Goal: Task Accomplishment & Management: Use online tool/utility

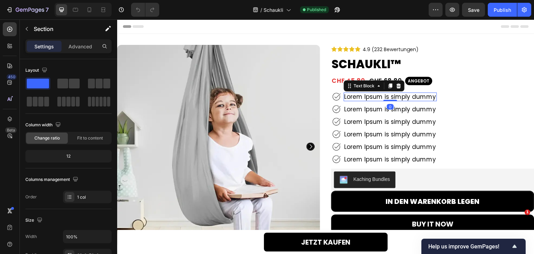
click at [393, 93] on p "Lorem Ipsum is simply dummy" at bounding box center [391, 96] width 92 height 7
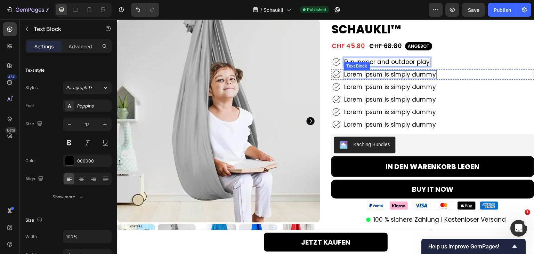
click at [414, 73] on p "Lorem Ipsum is simply dummy" at bounding box center [391, 74] width 92 height 7
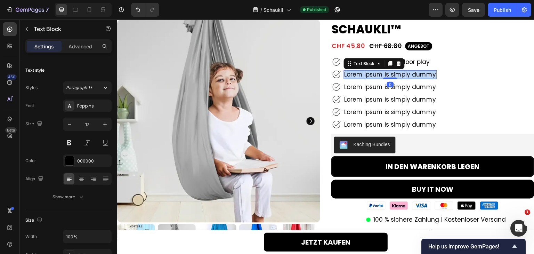
click at [414, 73] on p "Lorem Ipsum is simply dummy" at bounding box center [391, 74] width 92 height 7
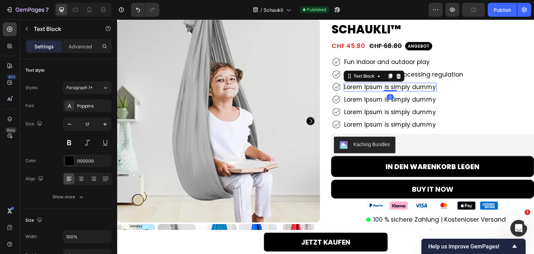
click at [396, 87] on p "Lorem Ipsum is simply dummy" at bounding box center [391, 86] width 92 height 7
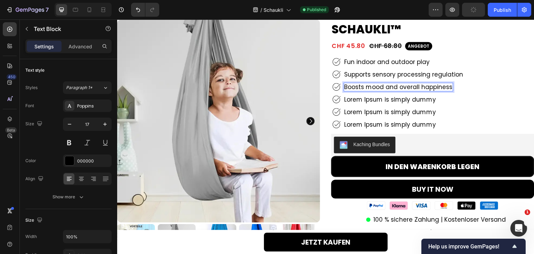
click at [476, 91] on div "Image Boosts mood and overall happiness Text Block 0 Row" at bounding box center [432, 87] width 203 height 10
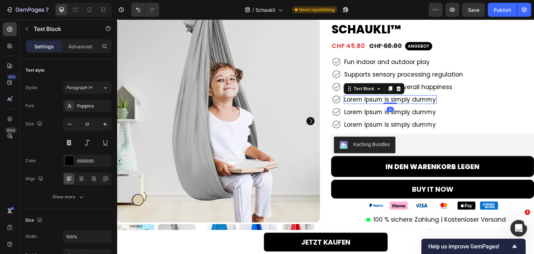
click at [405, 100] on p "Lorem Ipsum is simply dummy" at bounding box center [391, 99] width 92 height 7
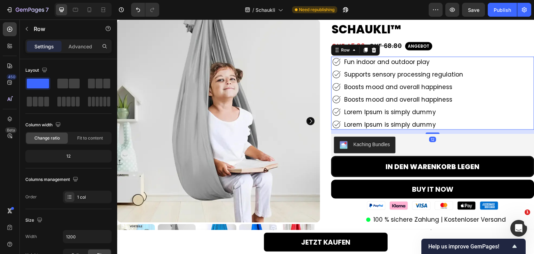
click at [484, 106] on div "Image Fun indoor and outdoor play Text Block Row Image Supports sensory process…" at bounding box center [432, 93] width 203 height 73
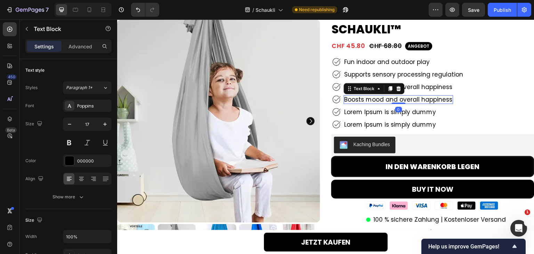
click at [405, 95] on div "Boosts mood and overall happiness" at bounding box center [399, 99] width 110 height 8
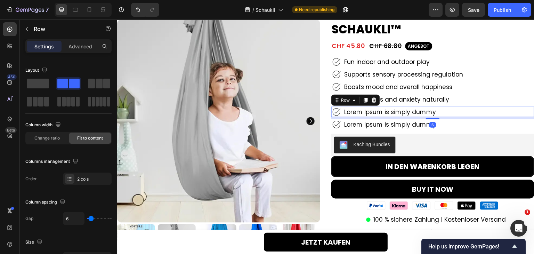
drag, startPoint x: 502, startPoint y: 112, endPoint x: 499, endPoint y: 101, distance: 11.1
click at [502, 112] on div "Image Lorem Ipsum is simply dummy Text Block Row 6" at bounding box center [432, 112] width 203 height 10
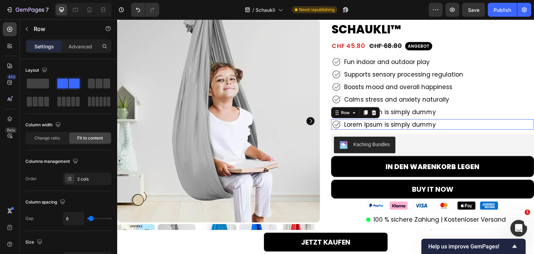
click at [462, 126] on div "Image Lorem Ipsum is simply dummy Text Block Row 0" at bounding box center [432, 124] width 203 height 10
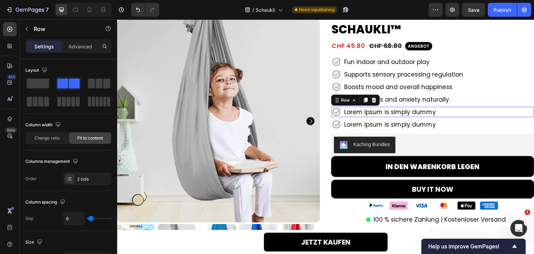
click at [446, 111] on div "Image Lorem Ipsum is simply dummy Text Block Row 0" at bounding box center [432, 112] width 203 height 10
click at [372, 100] on icon at bounding box center [374, 100] width 5 height 5
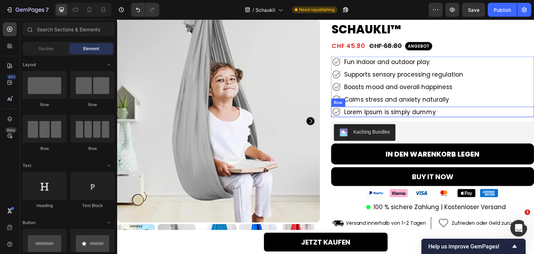
click at [451, 109] on div "Image Lorem Ipsum is simply dummy Text Block Row" at bounding box center [432, 112] width 203 height 10
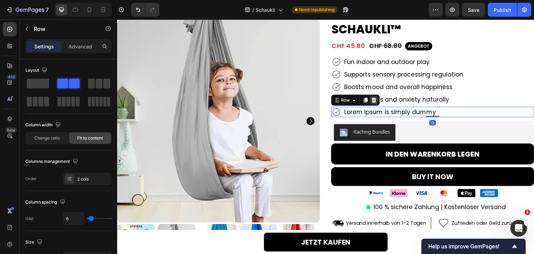
click at [374, 100] on div at bounding box center [374, 100] width 8 height 8
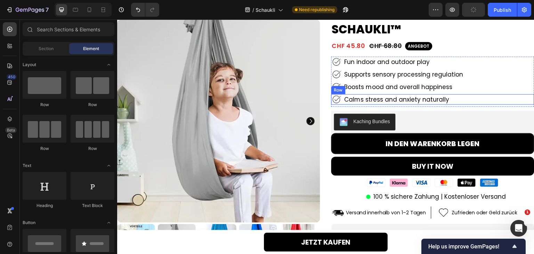
click at [480, 99] on div "Image Calms stress and anxiety naturally Text Block Row" at bounding box center [432, 99] width 203 height 10
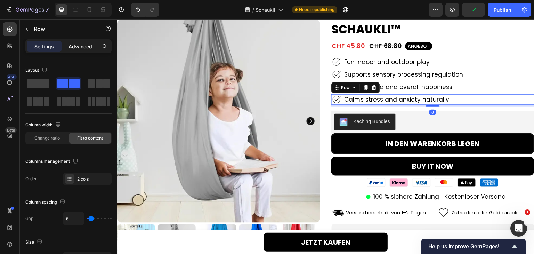
click at [79, 50] on div "Advanced" at bounding box center [80, 46] width 35 height 11
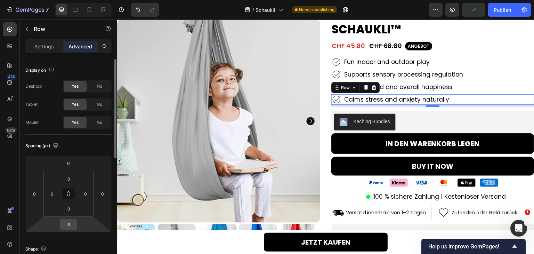
click at [66, 219] on div "6" at bounding box center [68, 224] width 17 height 11
click at [69, 221] on input "6" at bounding box center [69, 224] width 14 height 10
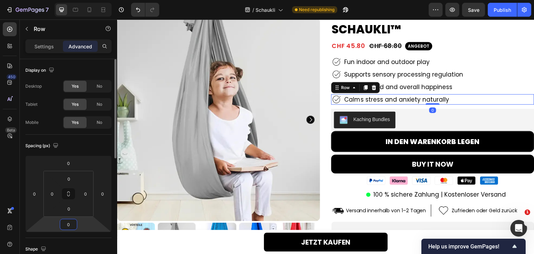
type input "0"
click at [76, 237] on div "Spacing (px) 0 0 0 0 0 0 0 0" at bounding box center [68, 186] width 86 height 103
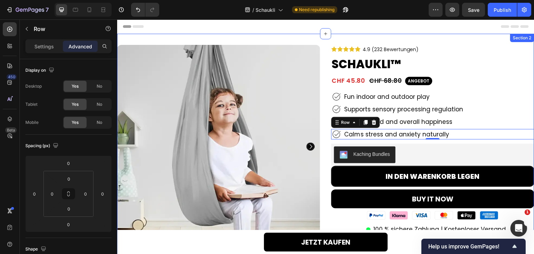
click at [302, 37] on div "Product Images 91% Heading Lorem Ipsum Text Block Row 92% Heading Lorem Ipsum T…" at bounding box center [325, 201] width 417 height 334
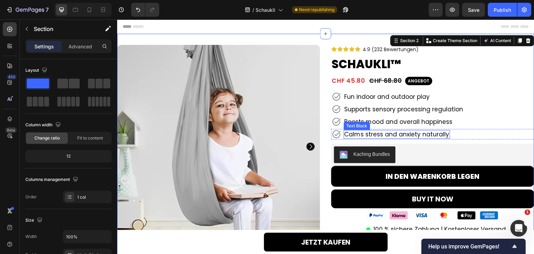
click at [380, 135] on p "Calms stress and anxiety naturally" at bounding box center [397, 134] width 105 height 7
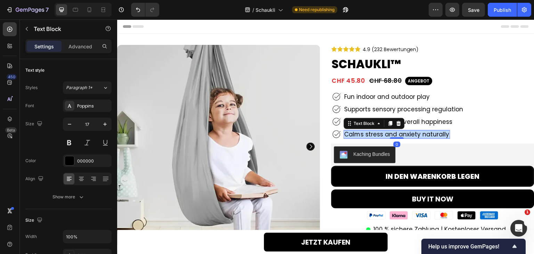
click at [380, 135] on p "Calms stress and anxiety naturally" at bounding box center [397, 134] width 105 height 7
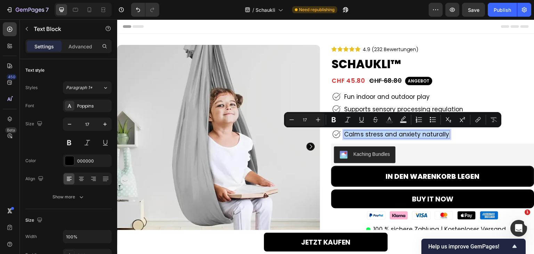
copy p "Calms stress and anxiety naturally"
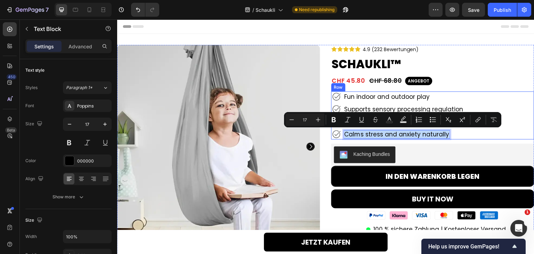
click at [514, 129] on div "Image Fun indoor and outdoor play Text Block Row Image Supports sensory process…" at bounding box center [432, 115] width 203 height 48
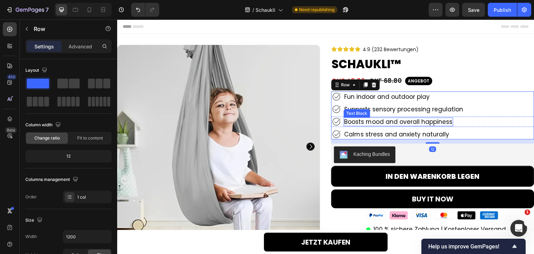
click at [411, 120] on p "Boosts mood and overall happiness" at bounding box center [399, 121] width 108 height 7
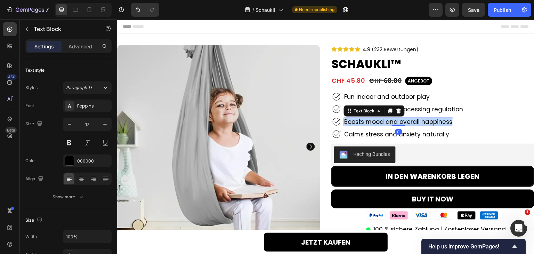
click at [411, 120] on p "Boosts mood and overall happiness" at bounding box center [399, 121] width 108 height 7
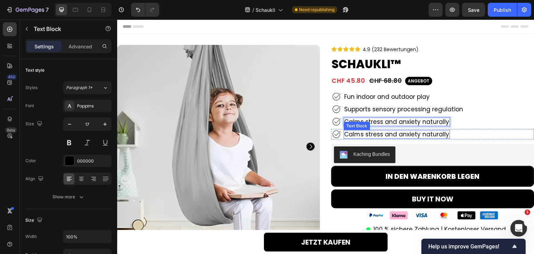
click at [372, 134] on p "Calms stress and anxiety naturally" at bounding box center [397, 134] width 105 height 7
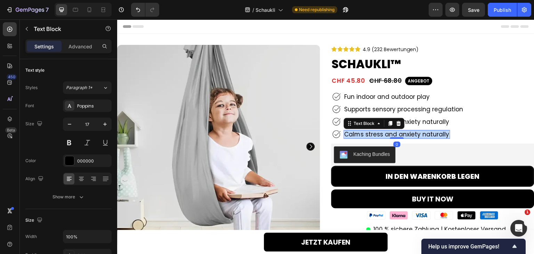
click at [372, 134] on p "Calms stress and anxiety naturally" at bounding box center [397, 134] width 105 height 7
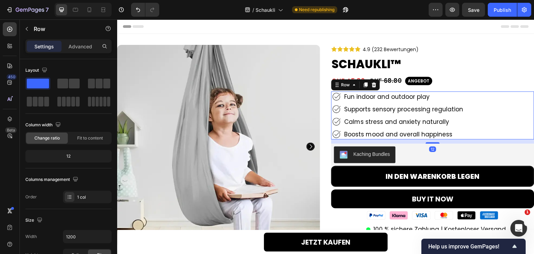
click at [446, 128] on div "Image Fun indoor and outdoor play Text Block Row Image Supports sensory process…" at bounding box center [432, 115] width 203 height 48
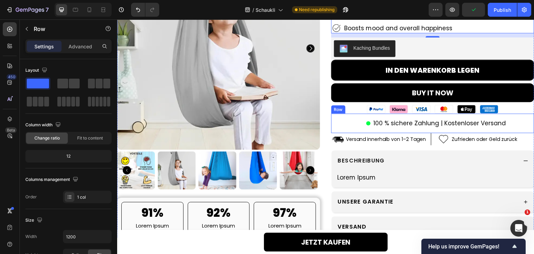
scroll to position [139, 0]
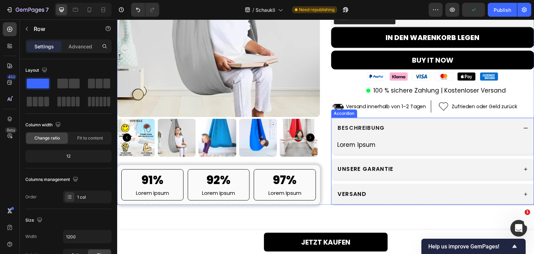
click at [416, 129] on div "BESCHREIBUNG" at bounding box center [427, 128] width 181 height 10
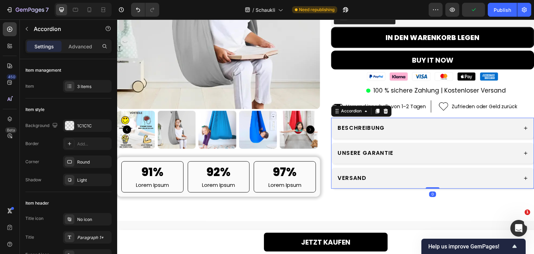
click at [416, 129] on div "BESCHREIBUNG" at bounding box center [427, 128] width 181 height 10
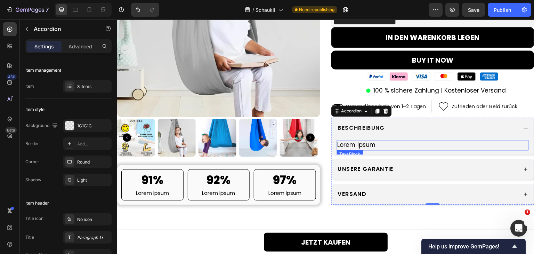
click at [367, 145] on p "Lorem Ipsum" at bounding box center [433, 144] width 191 height 9
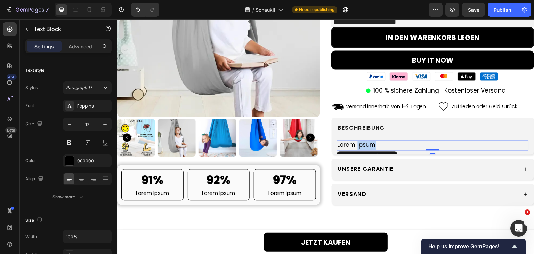
click at [367, 145] on p "Lorem Ipsum" at bounding box center [433, 144] width 191 height 9
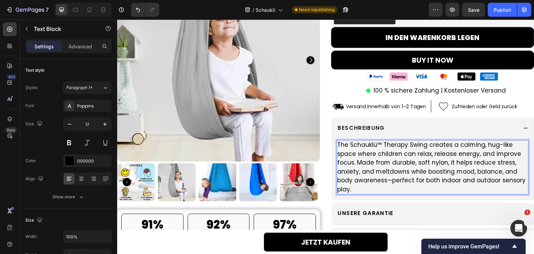
click at [389, 182] on p "The Schauklü™ Therapy Swing creates a calming, hug-like space where children ca…" at bounding box center [433, 166] width 191 height 53
click at [321, 149] on div "Product Images 91% Heading Lorem Ipsum Text Block Row 92% Heading Lorem Ipsum T…" at bounding box center [325, 77] width 417 height 343
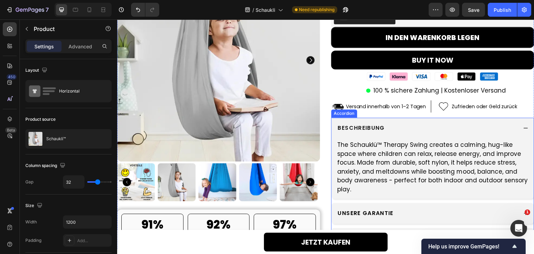
click at [447, 132] on div "BESCHREIBUNG" at bounding box center [427, 128] width 181 height 10
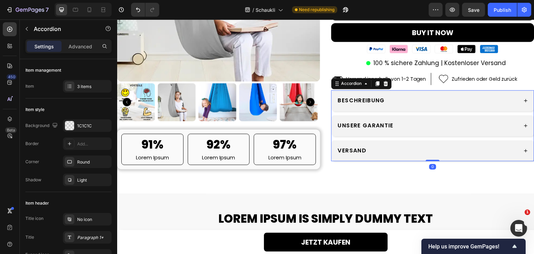
scroll to position [174, 0]
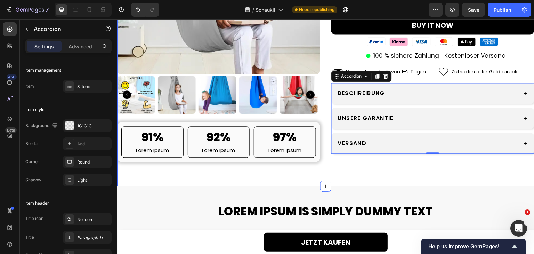
click at [327, 165] on div "Product Images 91% Heading Lorem Ipsum Text Block Row 92% Heading Lorem Ipsum T…" at bounding box center [325, 23] width 417 height 326
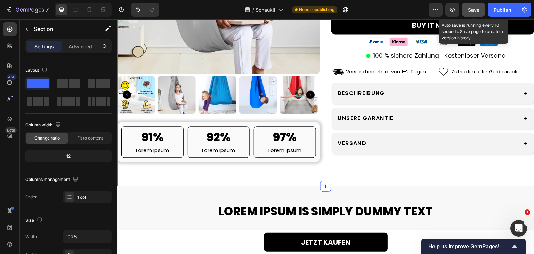
click at [478, 11] on span "Save" at bounding box center [473, 10] width 11 height 6
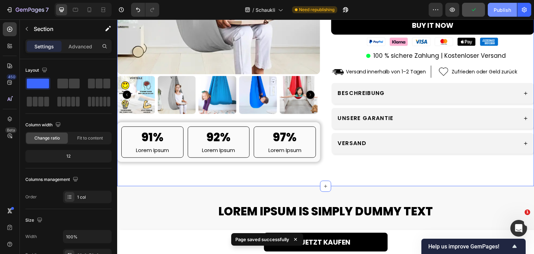
click at [505, 9] on div "Publish" at bounding box center [502, 9] width 17 height 7
click at [393, 6] on div "/ Schaukli Need republishing" at bounding box center [297, 10] width 264 height 14
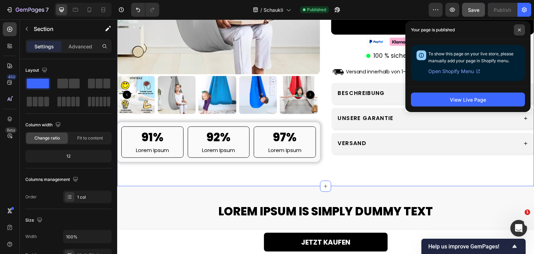
click at [517, 30] on span at bounding box center [519, 29] width 11 height 11
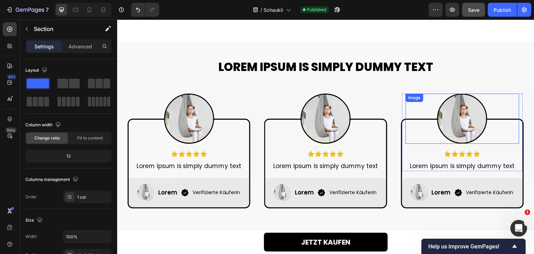
scroll to position [348, 0]
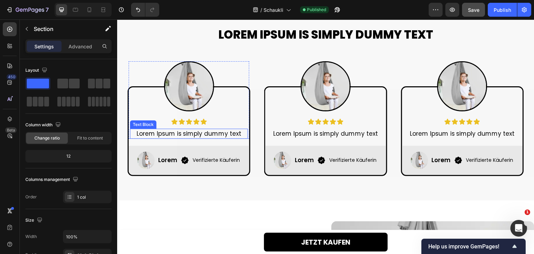
click at [176, 133] on p "Lorem Ipsum is simply dummy text" at bounding box center [189, 133] width 116 height 9
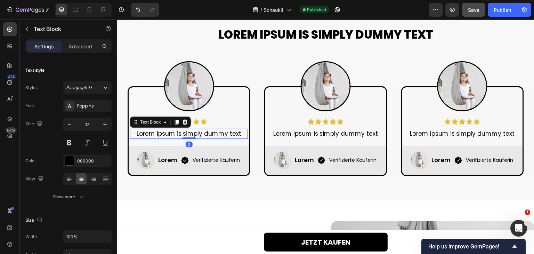
click at [176, 133] on p "Lorem Ipsum is simply dummy text" at bounding box center [189, 133] width 116 height 9
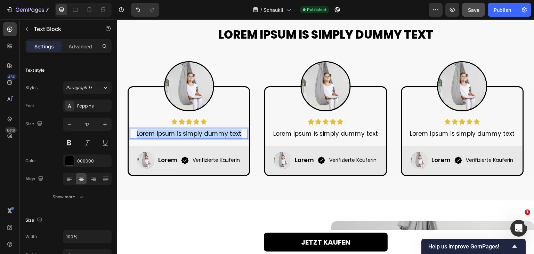
click at [176, 133] on p "Lorem Ipsum is simply dummy text" at bounding box center [189, 133] width 116 height 9
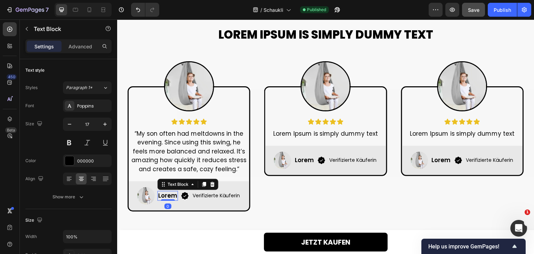
click at [161, 195] on p "Lorem" at bounding box center [167, 196] width 19 height 8
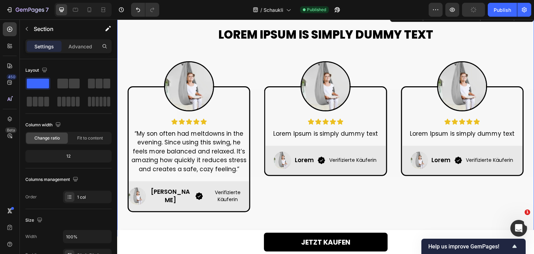
click at [164, 213] on div "Lorem Ipsum is simply dummy text Heading Row Image Icon Icon Icon Icon Icon Ico…" at bounding box center [325, 122] width 417 height 227
click at [307, 131] on p "Lorem Ipsum is simply dummy text" at bounding box center [325, 133] width 112 height 9
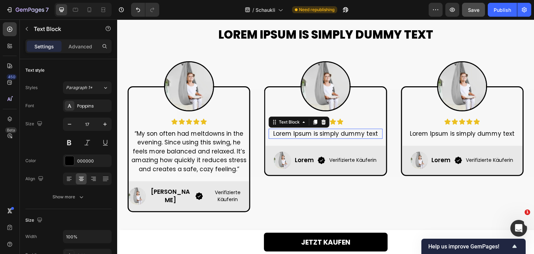
click at [307, 131] on p "Lorem Ipsum is simply dummy text" at bounding box center [325, 133] width 112 height 9
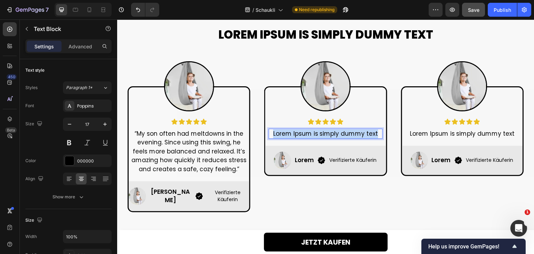
click at [307, 131] on p "Lorem Ipsum is simply dummy text" at bounding box center [325, 133] width 112 height 9
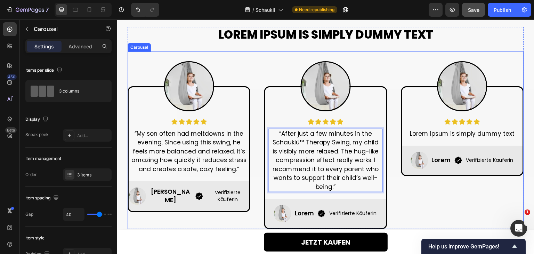
click at [257, 210] on div "Image Icon Icon Icon Icon Icon Icon List “My son often had meltdowns in the eve…" at bounding box center [326, 140] width 396 height 178
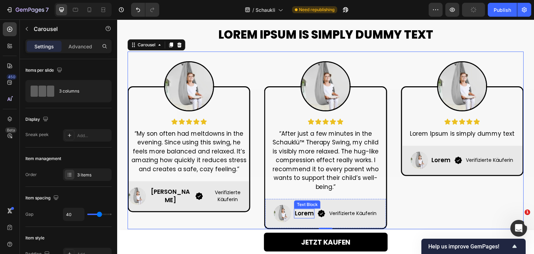
click at [303, 213] on p "Lorem" at bounding box center [304, 213] width 19 height 8
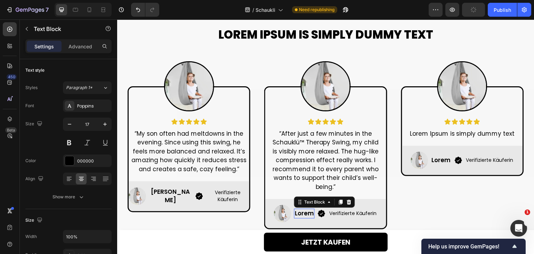
click at [303, 213] on p "Lorem" at bounding box center [304, 213] width 19 height 8
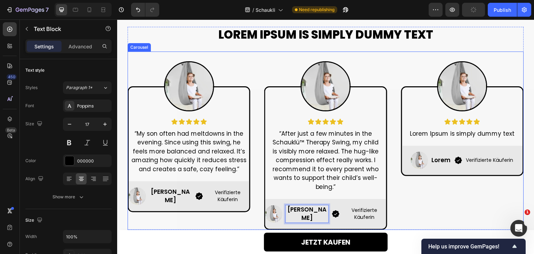
click at [258, 101] on div "Image Icon Icon Icon Icon Icon Icon List “My son often had meltdowns in the eve…" at bounding box center [326, 140] width 396 height 178
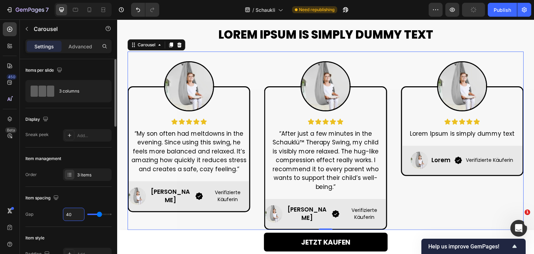
click at [76, 209] on input "40" at bounding box center [73, 214] width 21 height 13
type input "30"
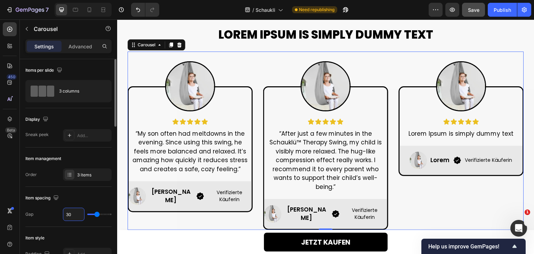
drag, startPoint x: 72, startPoint y: 213, endPoint x: 61, endPoint y: 216, distance: 11.3
click at [61, 216] on div "Gap 30" at bounding box center [68, 214] width 86 height 13
type input "20"
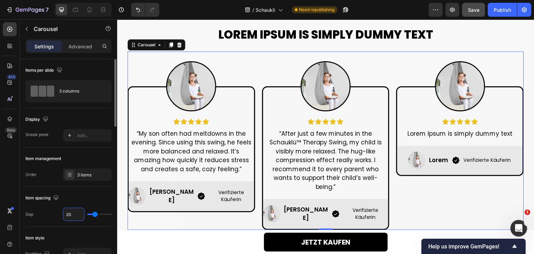
type input "20"
click at [50, 215] on div "Gap 20" at bounding box center [68, 214] width 86 height 13
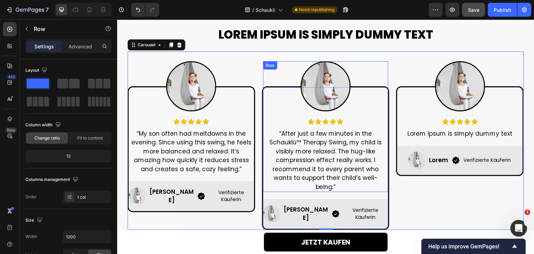
click at [263, 120] on div "Image Icon Icon Icon Icon Icon Icon List “After just a few minutes in the Schau…" at bounding box center [326, 126] width 126 height 131
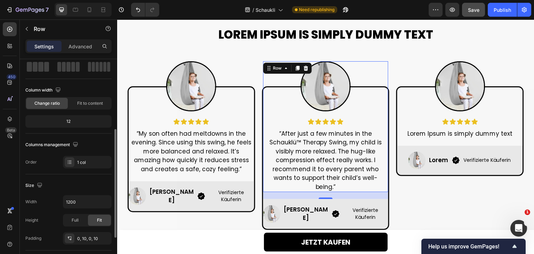
scroll to position [70, 0]
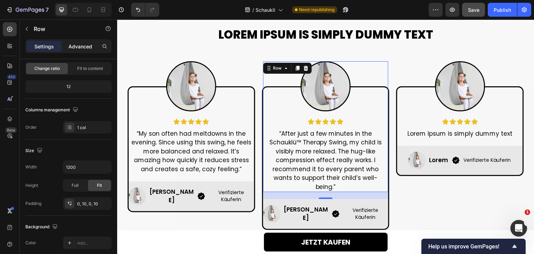
click at [76, 48] on p "Advanced" at bounding box center [80, 46] width 24 height 7
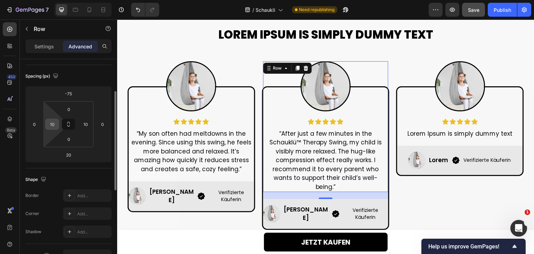
click at [53, 123] on input "10" at bounding box center [52, 124] width 10 height 10
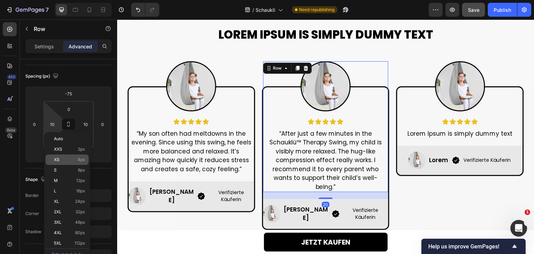
click at [57, 159] on span "XS" at bounding box center [57, 159] width 6 height 5
type input "4"
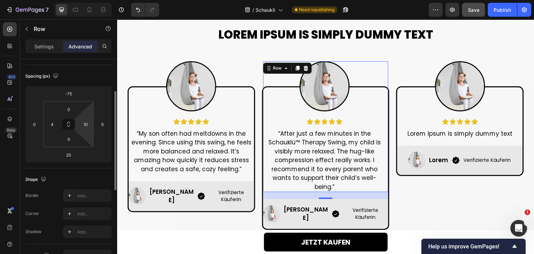
click at [91, 0] on html "7 Version history / Schaukli Need republishing Preview Save Publish 450 Beta Se…" at bounding box center [267, 0] width 534 height 0
click at [88, 125] on input "12" at bounding box center [85, 124] width 10 height 10
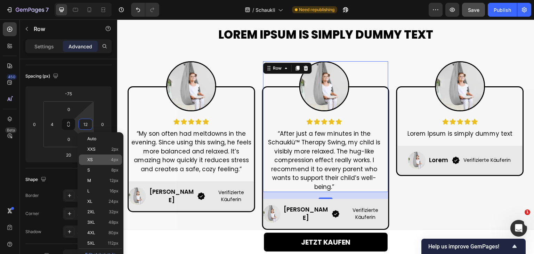
click at [85, 163] on div "XS 4px" at bounding box center [100, 159] width 43 height 10
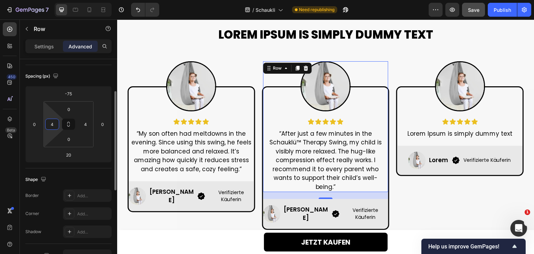
click at [52, 123] on input "4" at bounding box center [52, 124] width 10 height 10
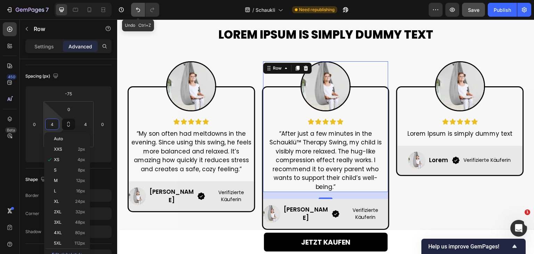
click at [138, 10] on icon "Undo/Redo" at bounding box center [138, 9] width 7 height 7
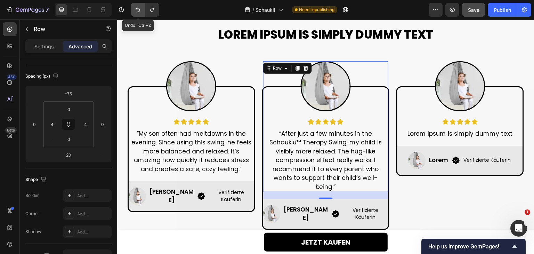
click at [138, 10] on icon "Undo/Redo" at bounding box center [138, 9] width 7 height 7
type input "10"
click at [138, 10] on icon "Undo/Redo" at bounding box center [138, 9] width 7 height 7
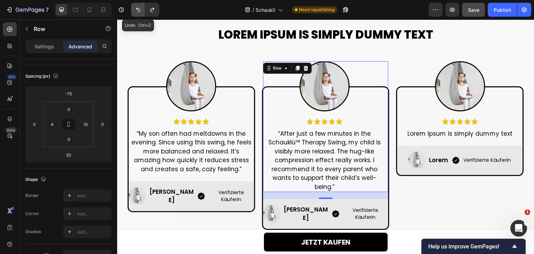
click at [138, 10] on icon "Undo/Redo" at bounding box center [138, 9] width 7 height 7
type input "10"
click at [138, 10] on icon "Undo/Redo" at bounding box center [138, 9] width 7 height 7
click at [137, 13] on icon "Undo/Redo" at bounding box center [138, 9] width 7 height 7
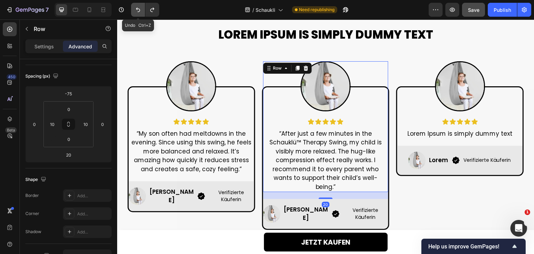
click at [137, 13] on icon "Undo/Redo" at bounding box center [138, 9] width 7 height 7
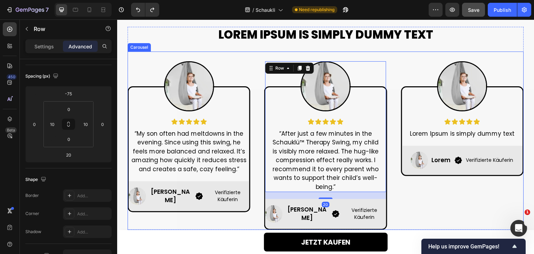
click at [254, 95] on div "Image Icon Icon Icon Icon Icon Icon List “My son often had meltdowns in the eve…" at bounding box center [326, 140] width 396 height 178
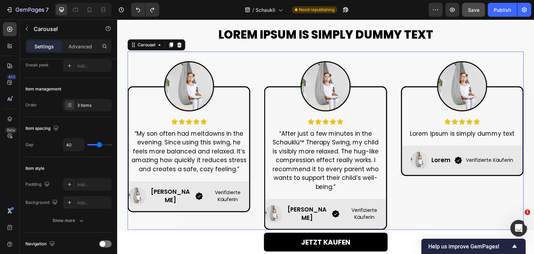
scroll to position [0, 0]
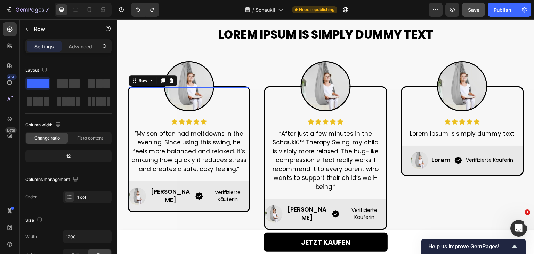
click at [244, 177] on div "Image Icon Icon Icon Icon Icon Icon List “My son often had meltdowns in the eve…" at bounding box center [189, 149] width 121 height 124
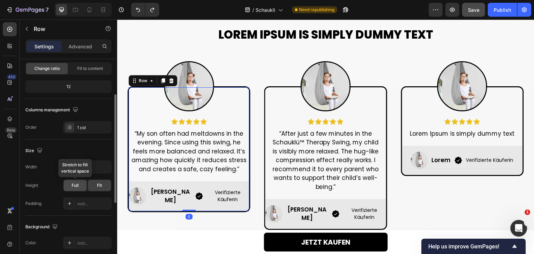
click at [82, 184] on div "Full" at bounding box center [75, 185] width 23 height 11
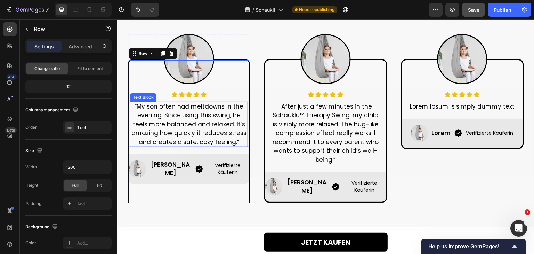
scroll to position [382, 0]
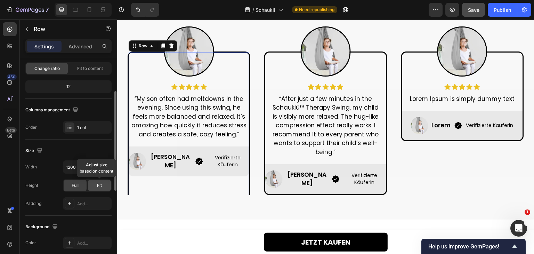
click at [101, 188] on div "Fit" at bounding box center [99, 185] width 23 height 11
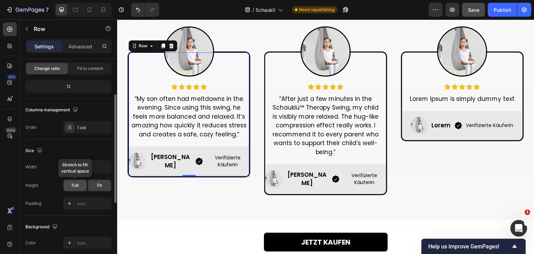
click at [67, 184] on div "Full" at bounding box center [75, 185] width 23 height 11
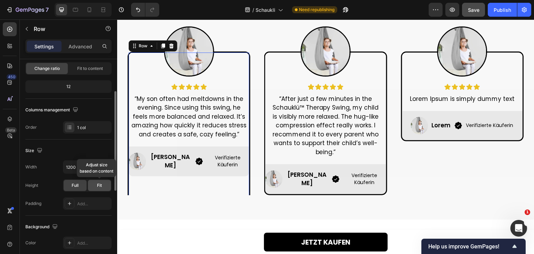
click at [108, 183] on div "Fit" at bounding box center [99, 185] width 23 height 11
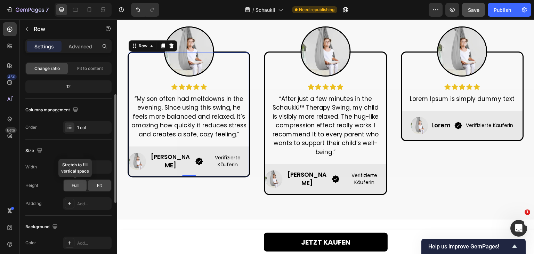
click at [75, 180] on div "Full" at bounding box center [75, 185] width 23 height 11
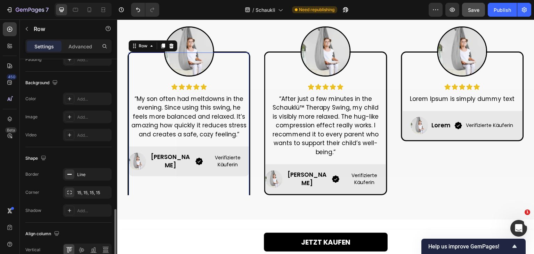
scroll to position [248, 0]
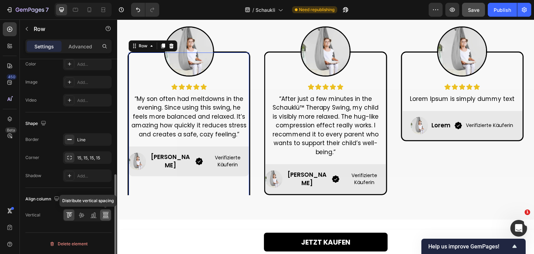
click at [104, 216] on icon at bounding box center [105, 214] width 7 height 7
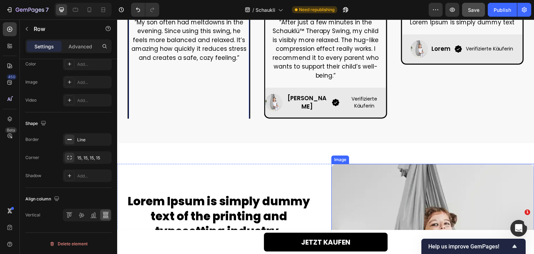
scroll to position [452, 0]
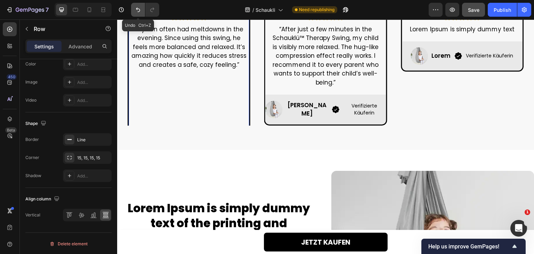
click at [136, 8] on icon "Undo/Redo" at bounding box center [138, 9] width 7 height 7
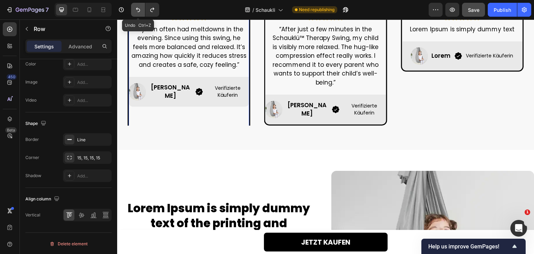
click at [136, 8] on icon "Undo/Redo" at bounding box center [138, 9] width 7 height 7
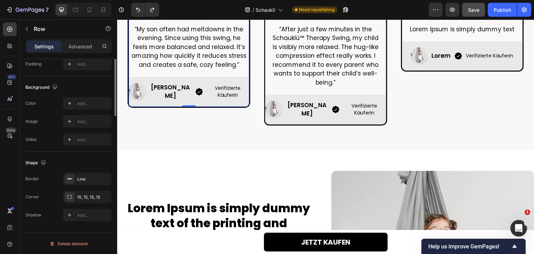
scroll to position [105, 0]
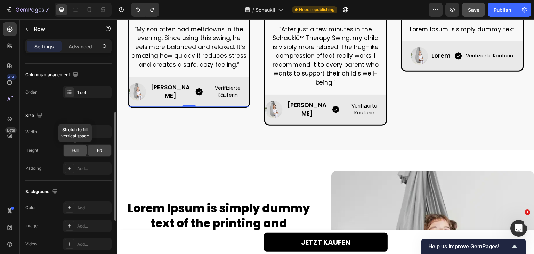
click at [75, 154] on div "Full" at bounding box center [75, 150] width 23 height 11
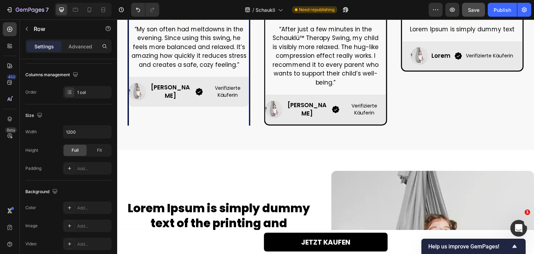
click at [245, 114] on div "Image Icon Icon Icon Icon Icon Icon List “My son often had meltdowns in the eve…" at bounding box center [189, 71] width 121 height 176
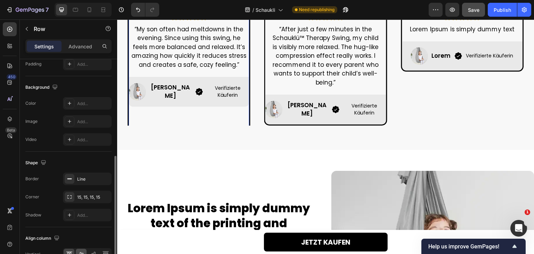
scroll to position [248, 0]
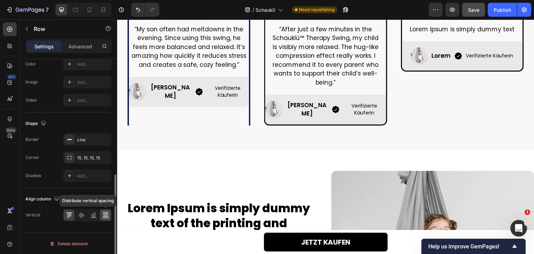
click at [106, 216] on icon at bounding box center [105, 214] width 7 height 7
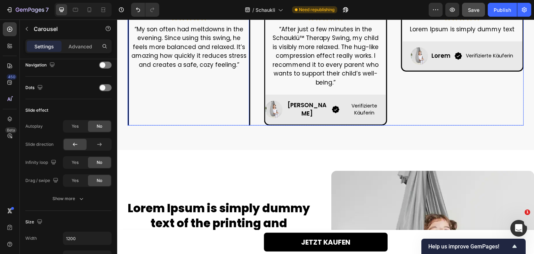
click at [251, 103] on div "Image Icon Icon Icon Icon Icon Icon List “My son often had meltdowns in the eve…" at bounding box center [326, 36] width 396 height 178
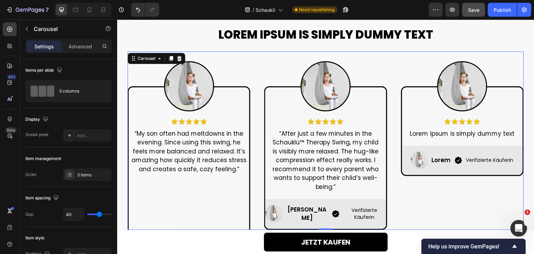
scroll to position [452, 0]
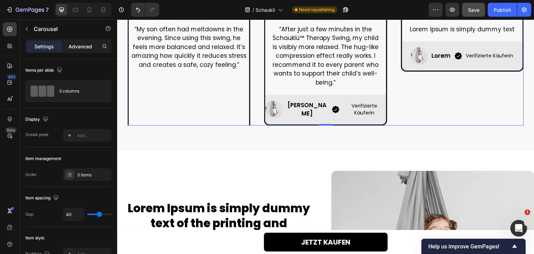
click at [75, 49] on p "Advanced" at bounding box center [80, 46] width 24 height 7
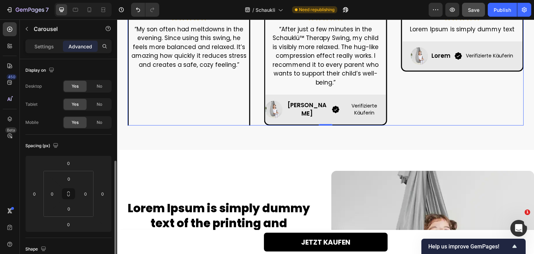
scroll to position [104, 0]
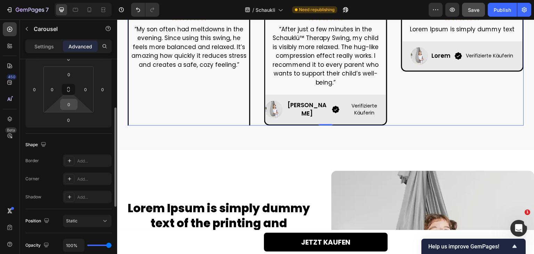
click at [69, 106] on input "0" at bounding box center [69, 104] width 14 height 10
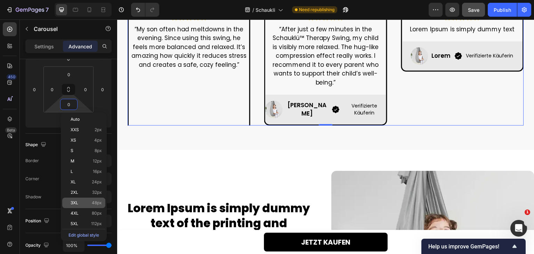
click at [78, 201] on p "3XL 48px" at bounding box center [86, 202] width 31 height 5
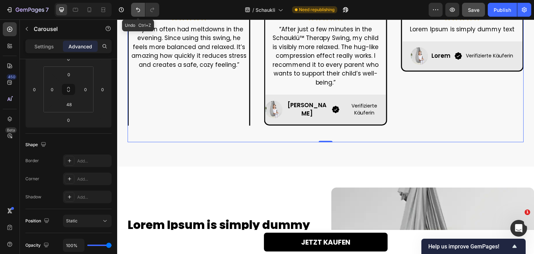
click at [136, 10] on icon "Undo/Redo" at bounding box center [138, 9] width 7 height 7
type input "0"
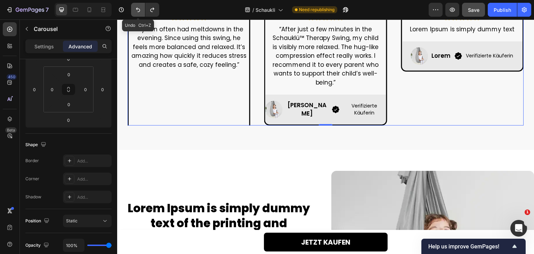
click at [136, 10] on icon "Undo/Redo" at bounding box center [138, 9] width 7 height 7
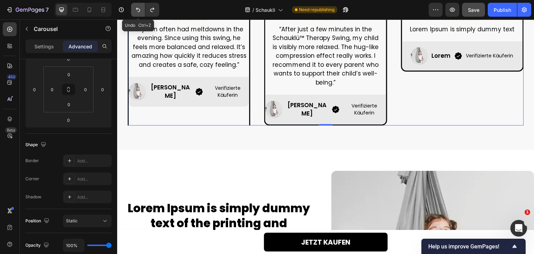
click at [138, 10] on icon "Undo/Redo" at bounding box center [138, 9] width 7 height 7
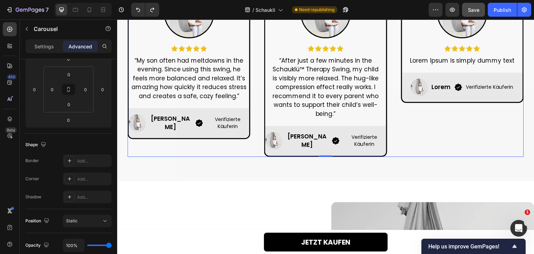
scroll to position [382, 0]
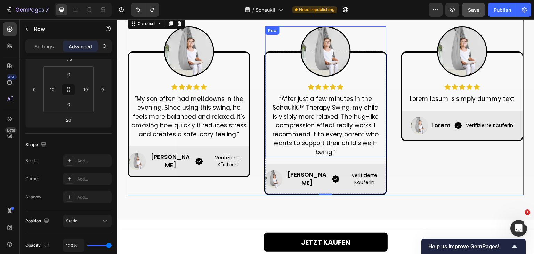
click at [382, 92] on div "Image Icon Icon Icon Icon Icon Icon List “After just a few minutes in the Schau…" at bounding box center [325, 91] width 121 height 131
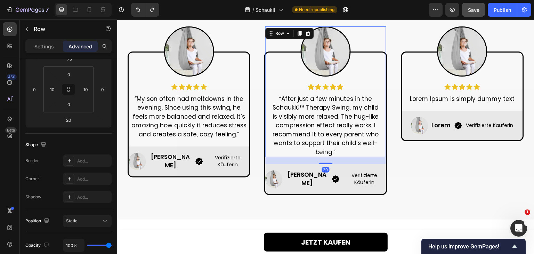
scroll to position [0, 0]
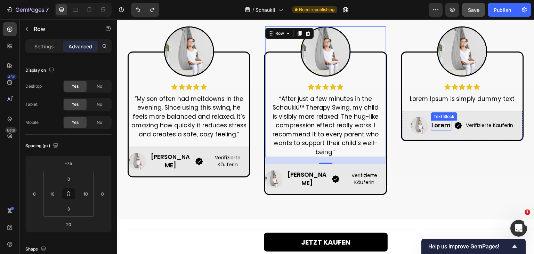
click at [442, 127] on p "Lorem" at bounding box center [441, 125] width 19 height 8
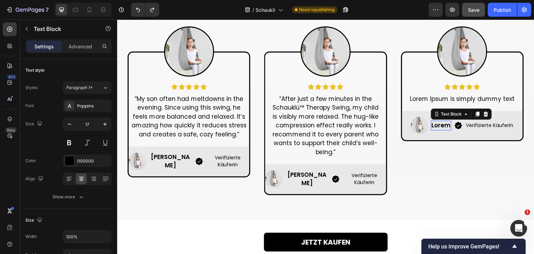
click at [442, 127] on p "Lorem" at bounding box center [441, 125] width 19 height 8
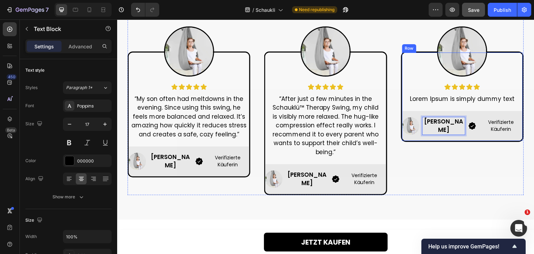
click at [435, 95] on p "Lorem Ipsum is simply dummy text" at bounding box center [462, 99] width 112 height 9
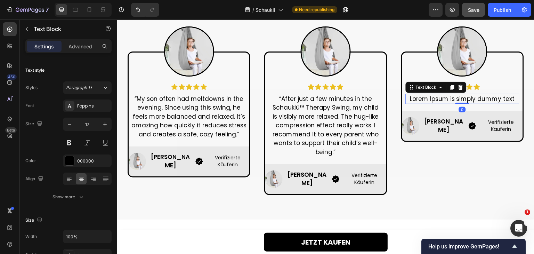
click at [435, 95] on p "Lorem Ipsum is simply dummy text" at bounding box center [462, 99] width 112 height 9
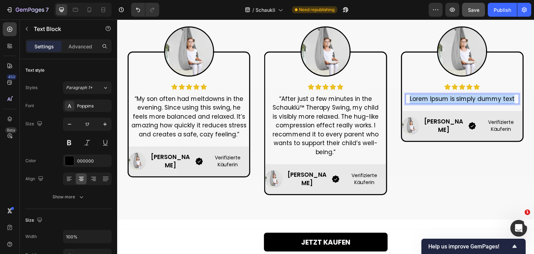
click at [435, 95] on p "Lorem Ipsum is simply dummy text" at bounding box center [462, 99] width 112 height 9
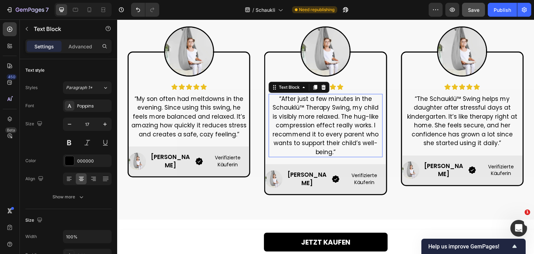
click at [324, 128] on p "“After just a few minutes in the Schauklü™ Therapy Swing, my child is visibly m…" at bounding box center [325, 126] width 112 height 62
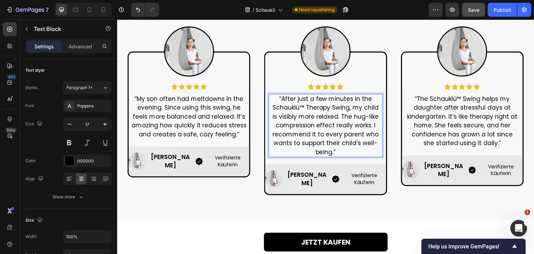
drag, startPoint x: 269, startPoint y: 108, endPoint x: 325, endPoint y: 111, distance: 56.0
click at [325, 111] on p "“After just a few minutes in the Schauklü™ Therapy Swing, my child is visibly m…" at bounding box center [325, 126] width 112 height 62
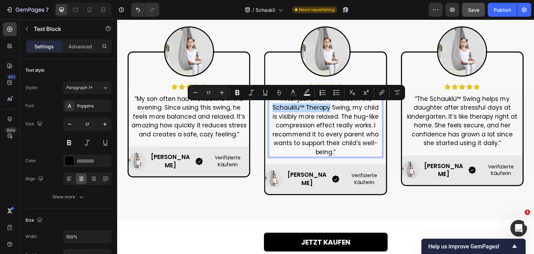
drag, startPoint x: 325, startPoint y: 108, endPoint x: 269, endPoint y: 107, distance: 56.3
click at [269, 107] on p "“After just a few minutes in the Schauklü™ Therapy Swing, my child is visibly m…" at bounding box center [325, 126] width 112 height 62
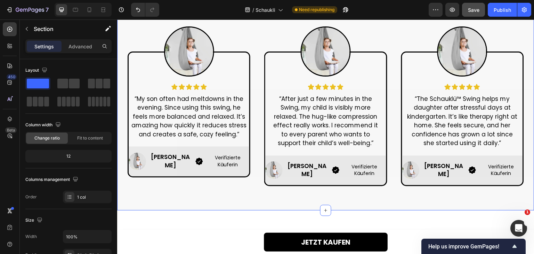
click at [404, 195] on div "Lorem Ipsum is simply dummy text Heading Row Image Icon Icon Icon Icon Icon Ico…" at bounding box center [325, 93] width 417 height 236
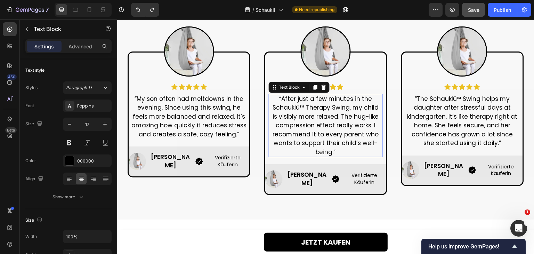
click at [320, 126] on p "“After just a few minutes in the Schauklü™ Therapy Swing, my child is visibly m…" at bounding box center [325, 126] width 112 height 62
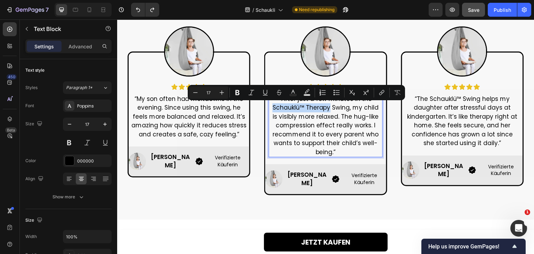
drag, startPoint x: 269, startPoint y: 108, endPoint x: 324, endPoint y: 109, distance: 54.9
click at [324, 109] on p "“After just a few minutes in the Schauklü™ Therapy Swing, my child is visibly m…" at bounding box center [325, 126] width 112 height 62
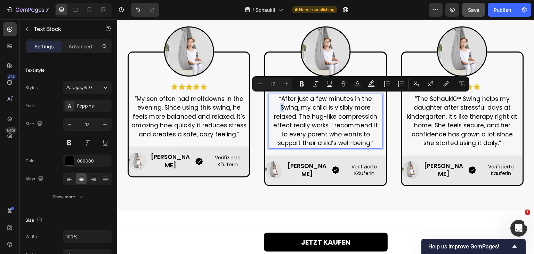
click at [359, 97] on p "“After just a few minutes in the Swing, my child is visibly more relaxed. The h…" at bounding box center [325, 121] width 112 height 53
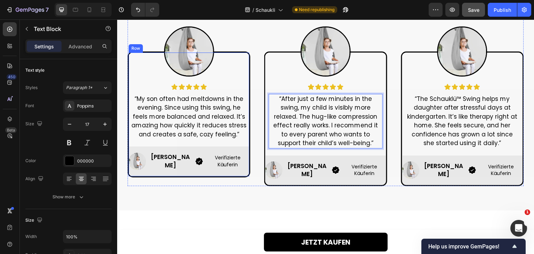
click at [244, 140] on div "Image Icon Icon Icon Icon Icon Icon List “My son often had meltdowns in the eve…" at bounding box center [189, 114] width 121 height 124
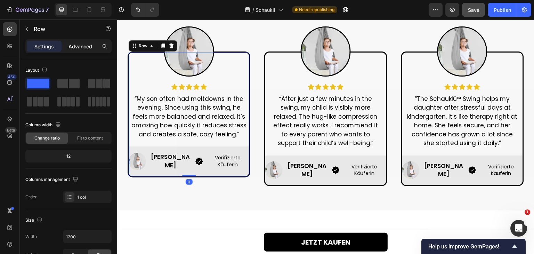
click at [81, 46] on p "Advanced" at bounding box center [80, 46] width 24 height 7
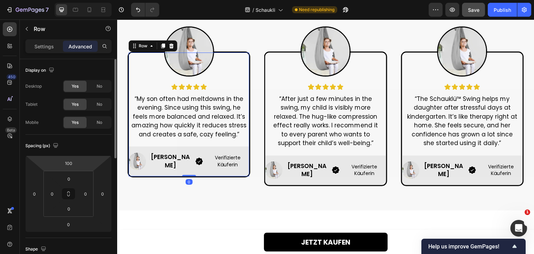
scroll to position [35, 0]
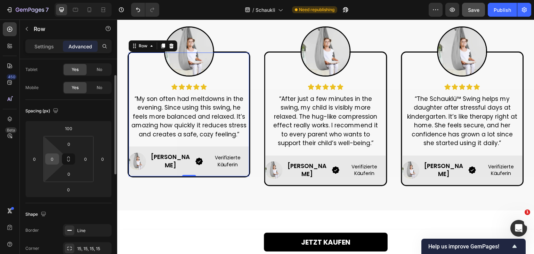
click at [55, 156] on input "0" at bounding box center [52, 159] width 10 height 10
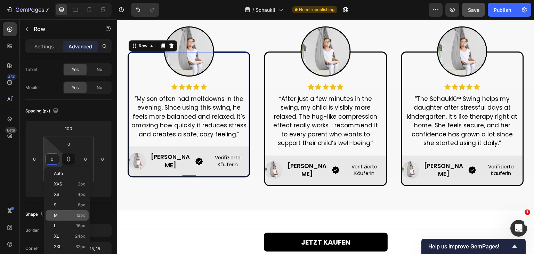
click at [59, 211] on div "M 12px" at bounding box center [67, 215] width 43 height 10
type input "12"
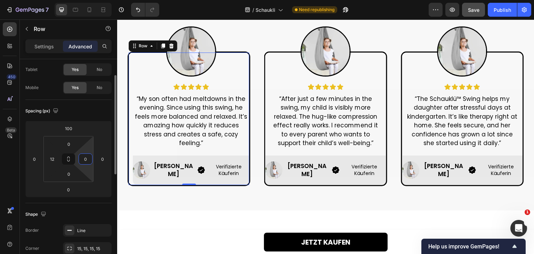
click at [88, 161] on input "0" at bounding box center [85, 159] width 10 height 10
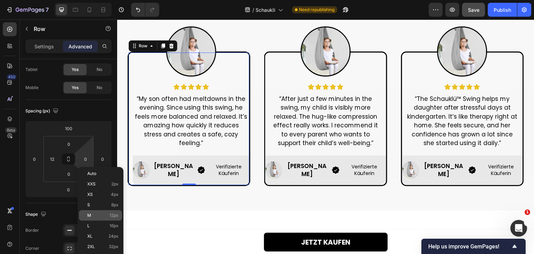
click at [97, 216] on p "M 12px" at bounding box center [102, 215] width 31 height 5
type input "12"
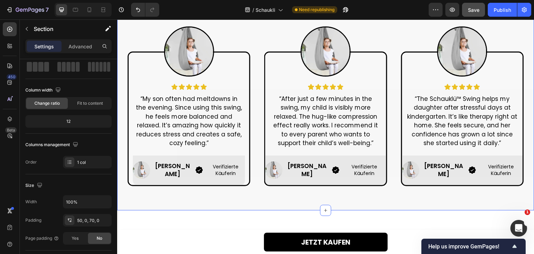
click at [266, 192] on div "Lorem Ipsum is simply dummy text Heading Row Image Icon Icon Icon Icon Icon Ico…" at bounding box center [325, 93] width 417 height 236
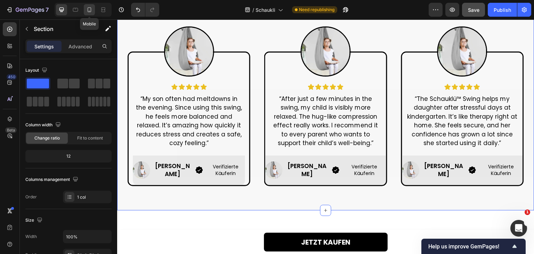
click at [89, 12] on icon at bounding box center [90, 9] width 4 height 5
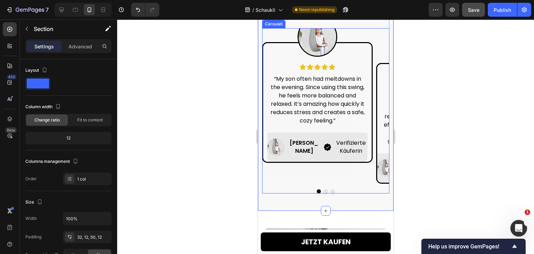
scroll to position [382, 0]
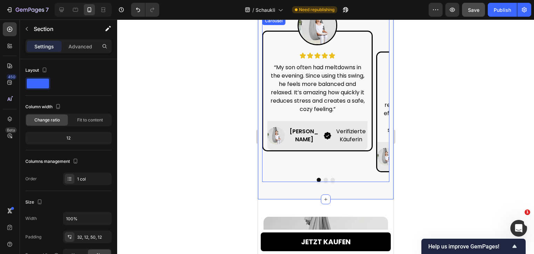
click at [323, 178] on button "Dot" at bounding box center [325, 180] width 4 height 4
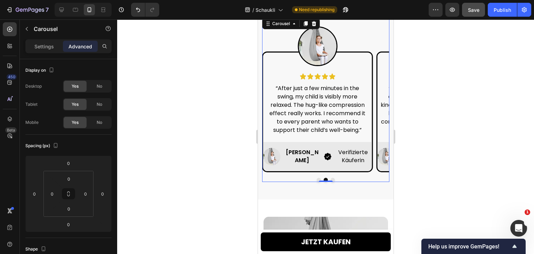
click at [330, 176] on div "Image Icon Icon Icon Icon Icon Icon List “My son often had meltdowns in the eve…" at bounding box center [325, 99] width 127 height 165
click at [330, 178] on button "Dot" at bounding box center [332, 180] width 4 height 4
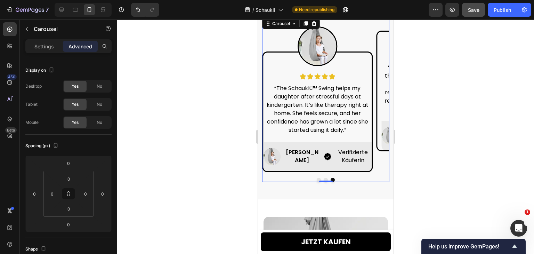
click at [316, 178] on button "Dot" at bounding box center [318, 180] width 4 height 4
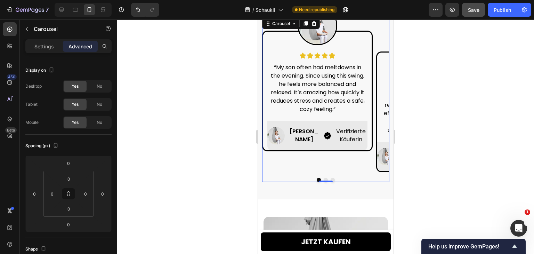
click at [323, 178] on button "Dot" at bounding box center [325, 180] width 4 height 4
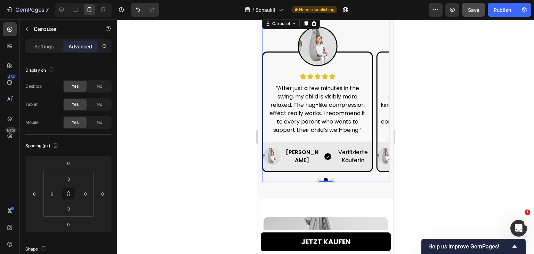
click at [316, 178] on button "Dot" at bounding box center [318, 180] width 4 height 4
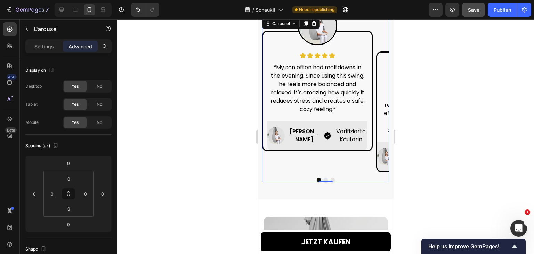
scroll to position [348, 0]
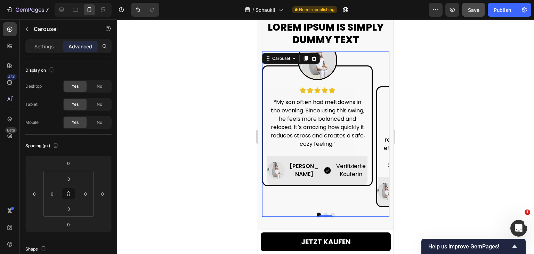
click at [370, 58] on div "Image Icon Icon Icon Icon Icon Icon List “My son often had meltdowns in the eve…" at bounding box center [317, 128] width 111 height 155
click at [357, 42] on h2 "Lorem Ipsum is simply dummy text" at bounding box center [325, 34] width 127 height 27
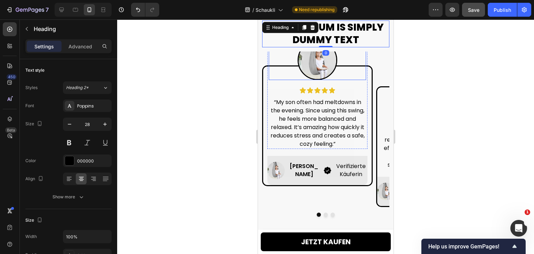
click at [364, 56] on div at bounding box center [316, 60] width 97 height 40
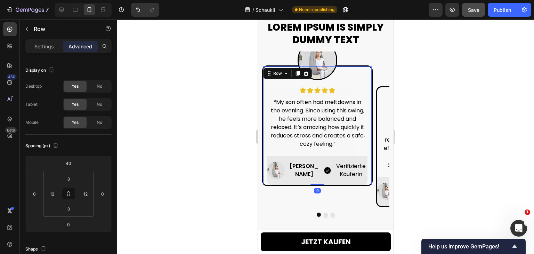
click at [370, 76] on div "Image Icon Icon Icon Icon Icon Icon List “My son often had meltdowns in the eve…" at bounding box center [317, 125] width 111 height 121
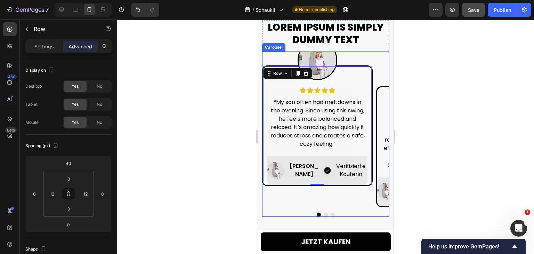
click at [323, 213] on button "Dot" at bounding box center [325, 214] width 4 height 4
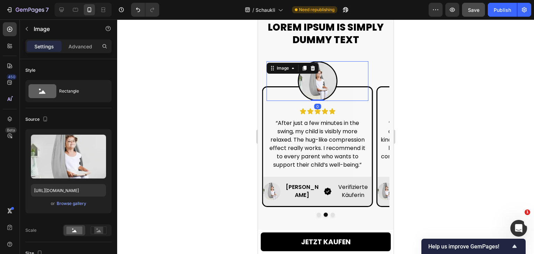
click at [349, 74] on div at bounding box center [317, 81] width 102 height 40
click at [369, 74] on div "Image 0 Icon Icon Icon Icon Icon Icon List “After just a few minutes in the swi…" at bounding box center [317, 115] width 108 height 108
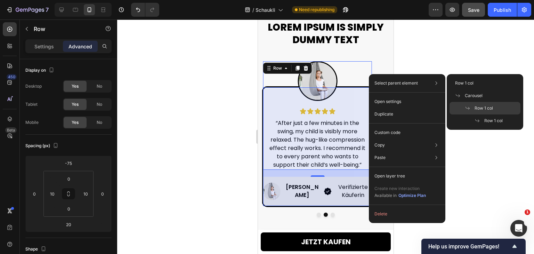
click at [487, 106] on span "Row 1 col" at bounding box center [484, 108] width 18 height 6
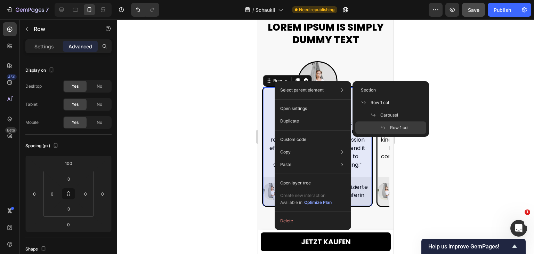
click at [398, 125] on span "Row 1 col" at bounding box center [399, 127] width 18 height 6
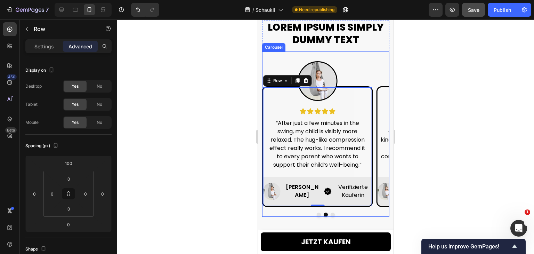
click at [316, 215] on button "Dot" at bounding box center [318, 214] width 4 height 4
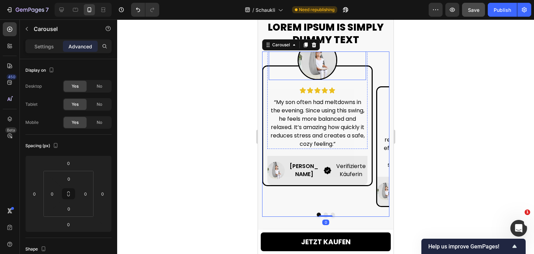
click at [356, 72] on div at bounding box center [316, 60] width 97 height 40
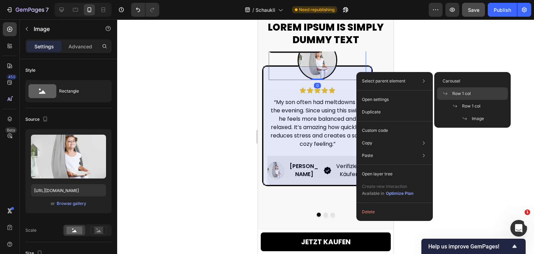
click at [462, 94] on span "Row 1 col" at bounding box center [461, 93] width 18 height 6
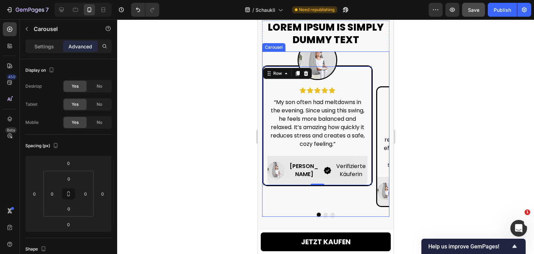
click at [323, 213] on button "Dot" at bounding box center [325, 214] width 4 height 4
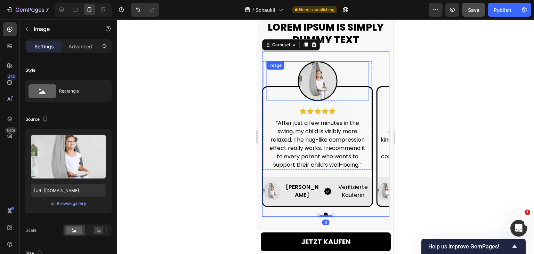
click at [349, 91] on div at bounding box center [317, 81] width 102 height 40
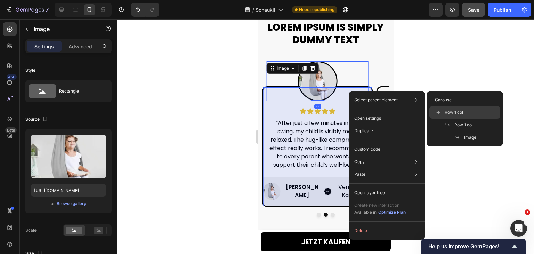
click at [462, 110] on span "Row 1 col" at bounding box center [454, 112] width 18 height 6
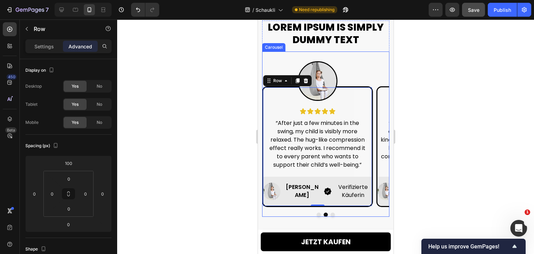
click at [316, 213] on button "Dot" at bounding box center [318, 214] width 4 height 4
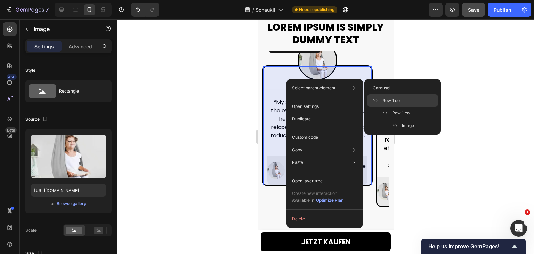
click at [401, 102] on span "Row 1 col" at bounding box center [391, 100] width 18 height 6
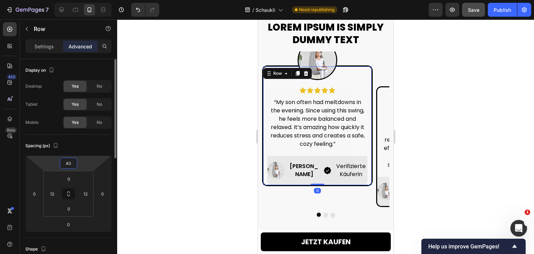
click at [67, 166] on input "40" at bounding box center [69, 163] width 14 height 10
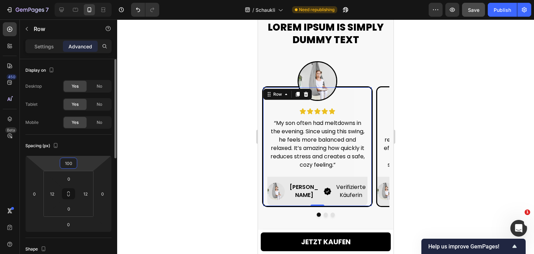
type input "100"
click at [79, 144] on div "Spacing (px)" at bounding box center [68, 145] width 86 height 11
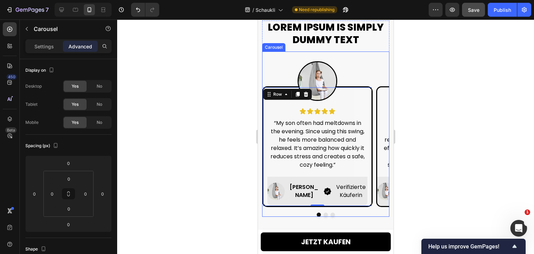
click at [323, 213] on button "Dot" at bounding box center [325, 214] width 4 height 4
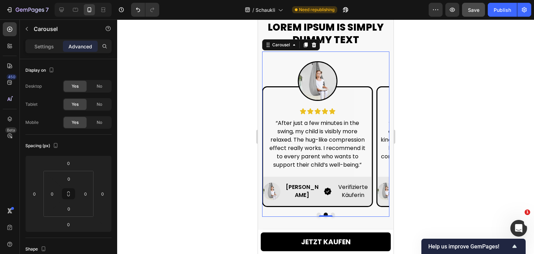
click at [330, 212] on button "Dot" at bounding box center [332, 214] width 4 height 4
click at [323, 213] on button "Dot" at bounding box center [325, 214] width 4 height 4
click at [316, 212] on button "Dot" at bounding box center [318, 214] width 4 height 4
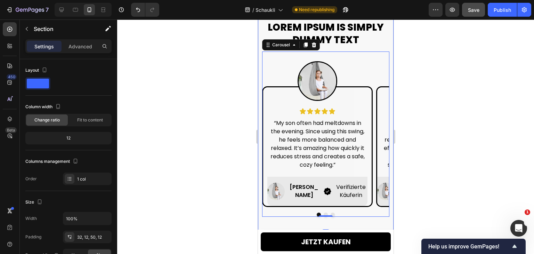
click at [312, 224] on div "Lorem Ipsum is simply dummy text Heading Row Image Icon Icon Icon Icon Icon Ico…" at bounding box center [326, 121] width 136 height 225
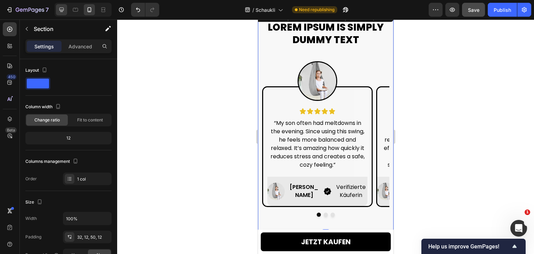
click at [60, 9] on icon at bounding box center [61, 9] width 7 height 7
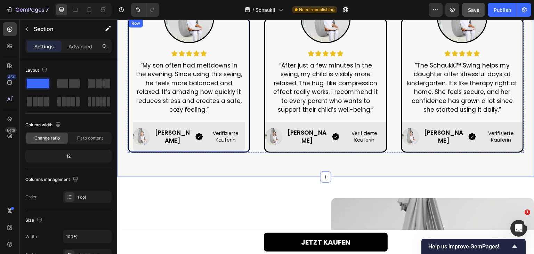
scroll to position [417, 0]
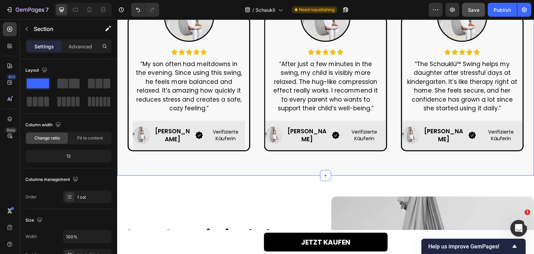
click at [228, 163] on div "Lorem Ipsum is simply dummy text Heading Row Image Icon Icon Icon Icon Icon Ico…" at bounding box center [325, 58] width 417 height 236
click at [278, 96] on p "“After just a few minutes in the swing, my child is visibly more relaxed. The h…" at bounding box center [325, 86] width 112 height 53
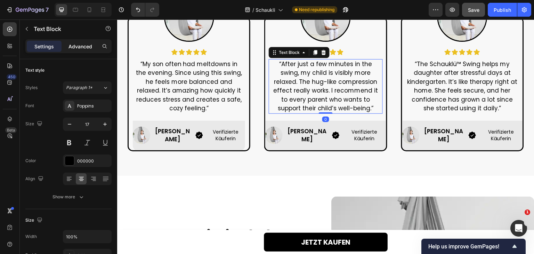
click at [79, 49] on p "Advanced" at bounding box center [80, 46] width 24 height 7
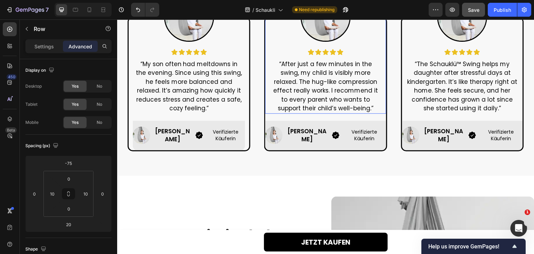
click at [265, 108] on div "Image Icon Icon Icon Icon Icon Icon List “After just a few minutes in the swing…" at bounding box center [325, 53] width 121 height 122
click at [245, 117] on div "Image Icon Icon Icon Icon Icon Icon List “My son often had meltdowns in the eve…" at bounding box center [189, 84] width 123 height 135
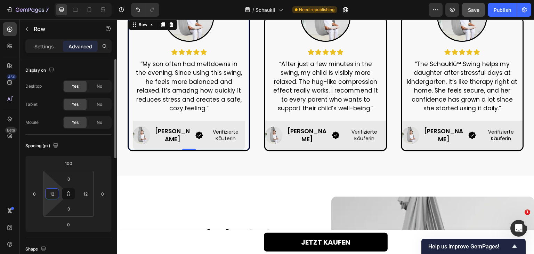
click at [54, 192] on input "12" at bounding box center [52, 193] width 10 height 10
type input "0"
click at [85, 190] on input "12" at bounding box center [85, 193] width 10 height 10
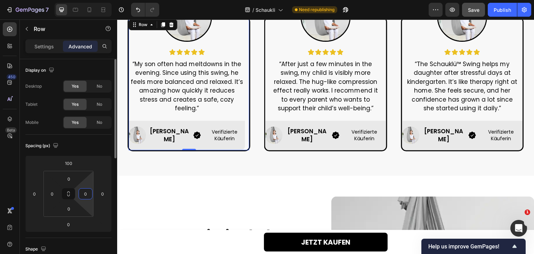
type input "0"
click at [97, 148] on div "Spacing (px)" at bounding box center [68, 145] width 86 height 11
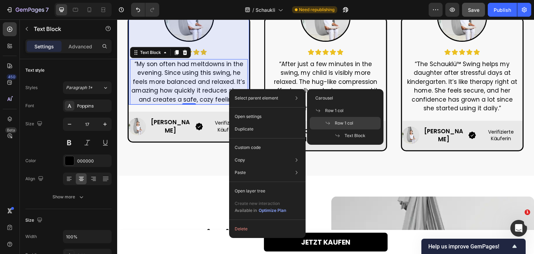
click at [339, 119] on div "Row 1 col" at bounding box center [345, 123] width 71 height 13
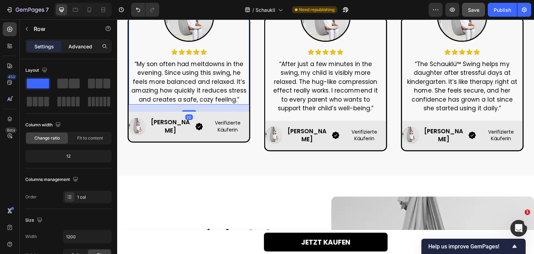
click at [81, 47] on p "Advanced" at bounding box center [80, 46] width 24 height 7
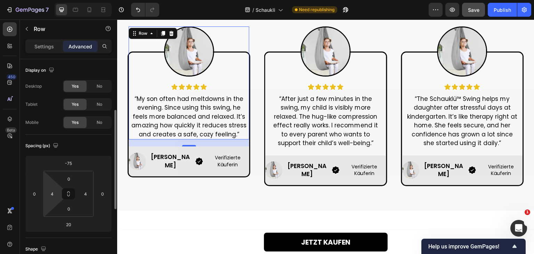
scroll to position [35, 0]
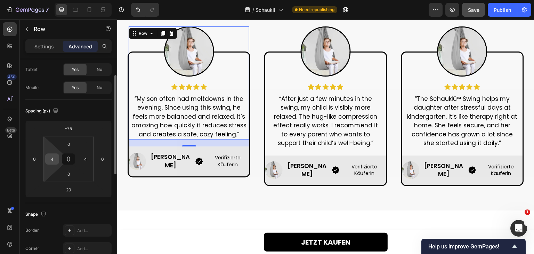
click at [55, 160] on input "4" at bounding box center [52, 159] width 10 height 10
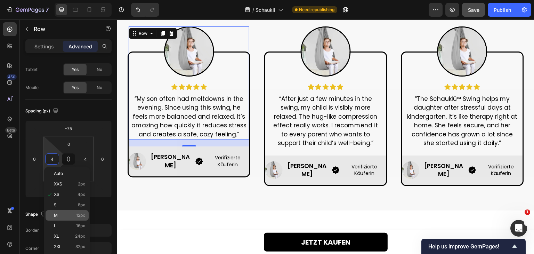
click at [56, 213] on span "M" at bounding box center [56, 215] width 4 height 5
type input "12"
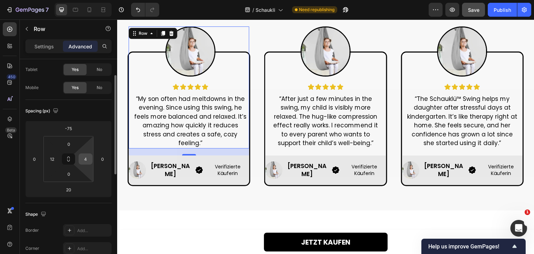
click at [88, 162] on input "4" at bounding box center [85, 159] width 10 height 10
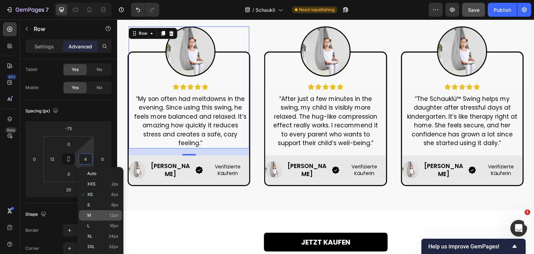
click at [94, 217] on p "M 12px" at bounding box center [102, 215] width 31 height 5
type input "12"
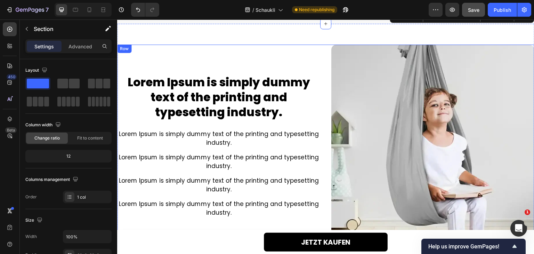
scroll to position [591, 0]
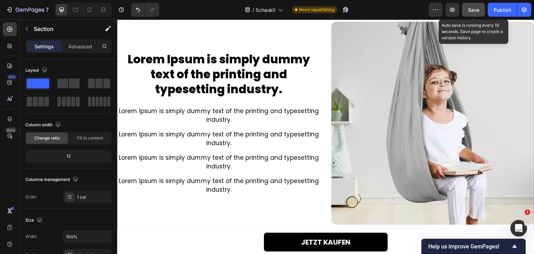
click at [476, 10] on span "Save" at bounding box center [473, 10] width 11 height 6
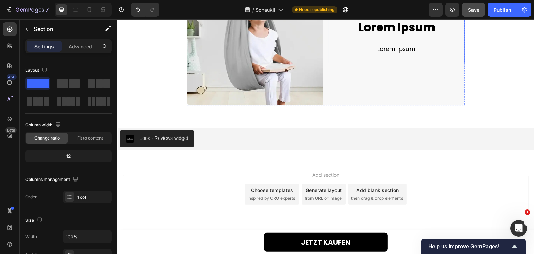
scroll to position [2000, 0]
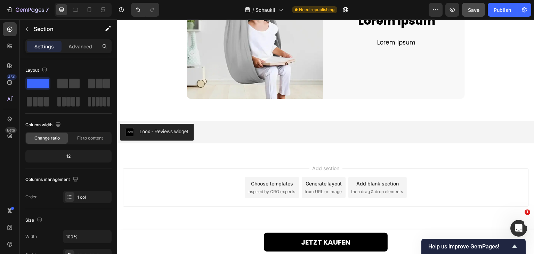
click at [401, 184] on div "Add blank section then drag & drop elements" at bounding box center [377, 187] width 58 height 21
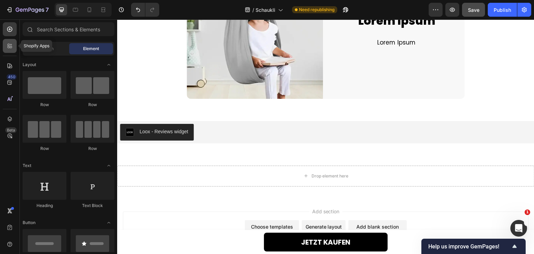
click at [8, 48] on icon at bounding box center [9, 47] width 2 height 2
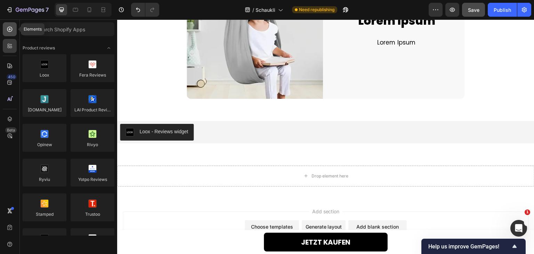
click at [10, 30] on icon at bounding box center [9, 29] width 3 height 3
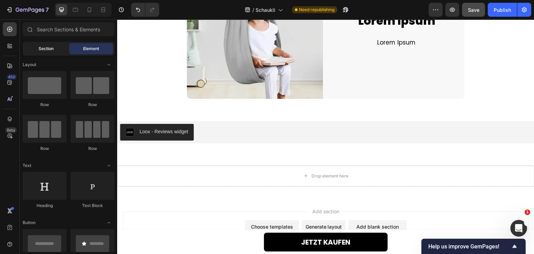
click at [58, 48] on div "Section" at bounding box center [46, 48] width 44 height 11
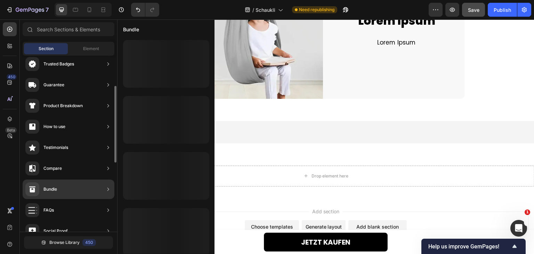
scroll to position [139, 0]
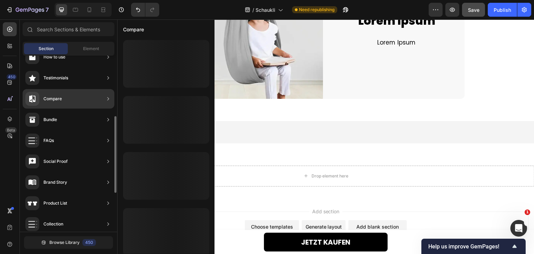
click at [70, 103] on div "Compare" at bounding box center [69, 98] width 92 height 19
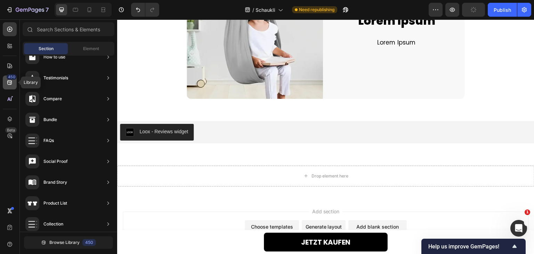
click at [7, 76] on div "450" at bounding box center [12, 77] width 10 height 6
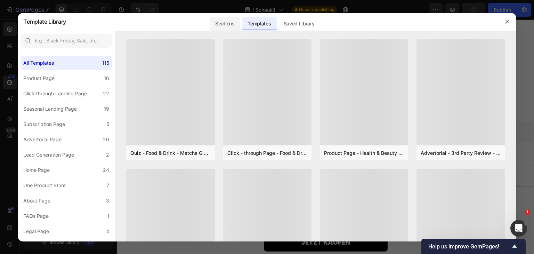
click at [223, 24] on div "Sections" at bounding box center [225, 24] width 30 height 14
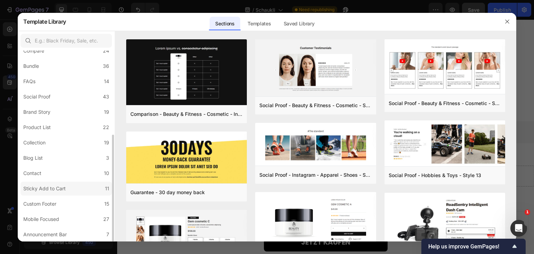
scroll to position [115, 0]
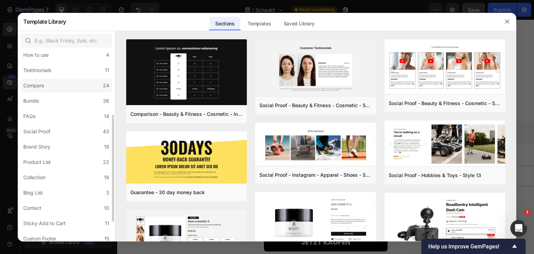
click at [56, 85] on label "Compare 24" at bounding box center [66, 86] width 91 height 14
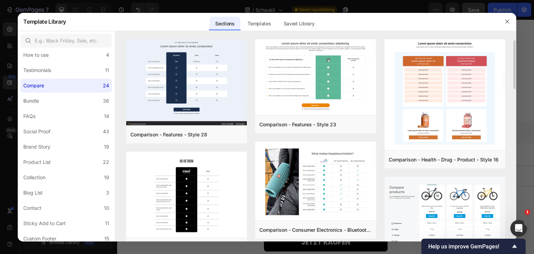
scroll to position [0, 0]
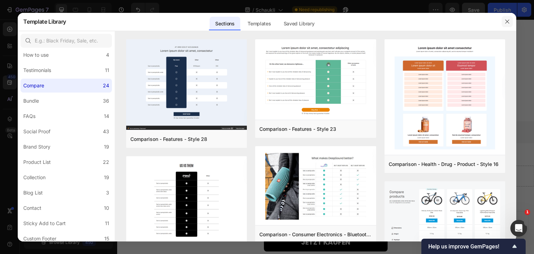
click at [511, 19] on button "button" at bounding box center [507, 21] width 11 height 11
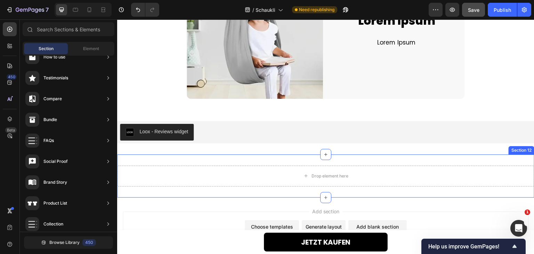
click at [240, 156] on div "Drop element here Section 12" at bounding box center [325, 175] width 417 height 43
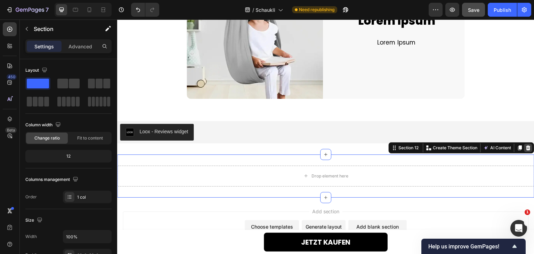
click at [526, 148] on icon at bounding box center [529, 148] width 6 height 6
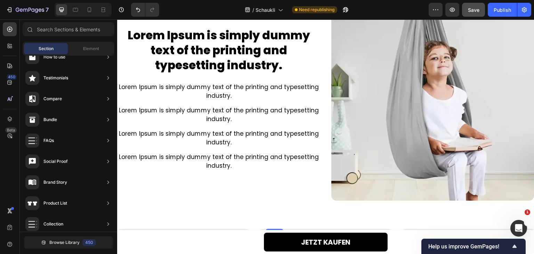
scroll to position [590, 0]
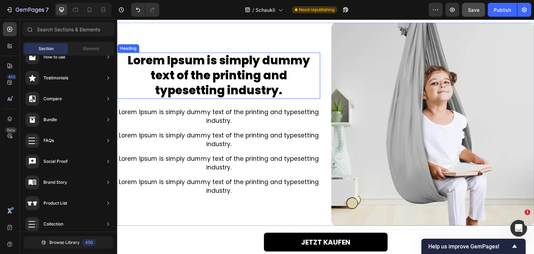
click at [212, 74] on h2 "Lorem Ipsum is simply dummy text of the printing and typesetting industry." at bounding box center [218, 75] width 203 height 46
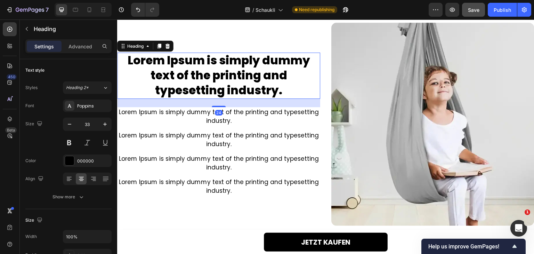
click at [212, 74] on h2 "Lorem Ipsum is simply dummy text of the printing and typesetting industry." at bounding box center [218, 75] width 203 height 46
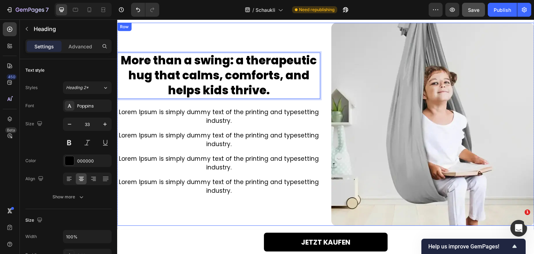
click at [199, 43] on div "More than a swing: a therapeutic hug that calms, comforts, and helps kids thriv…" at bounding box center [218, 124] width 203 height 203
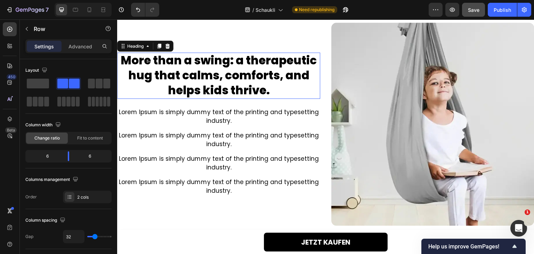
click at [197, 59] on p "More than a swing: a therapeutic hug that calms, comforts, and helps kids thriv…" at bounding box center [219, 75] width 202 height 45
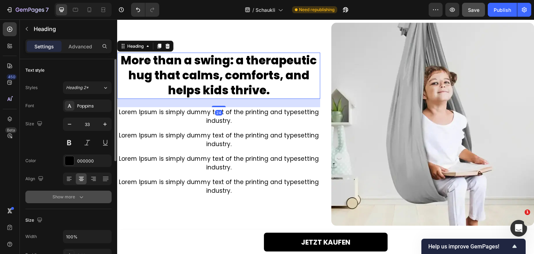
click at [73, 200] on button "Show more" at bounding box center [68, 197] width 86 height 13
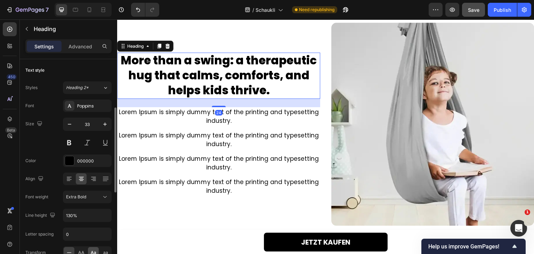
scroll to position [35, 0]
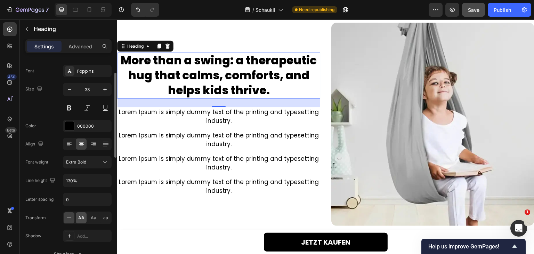
click at [83, 219] on span "AA" at bounding box center [81, 218] width 6 height 6
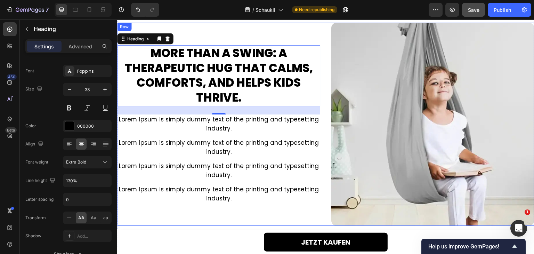
click at [201, 206] on div "More than a swing: a therapeutic hug that calms, comforts, and helps kids thriv…" at bounding box center [218, 124] width 203 height 203
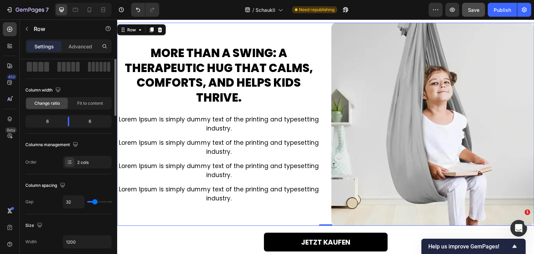
scroll to position [0, 0]
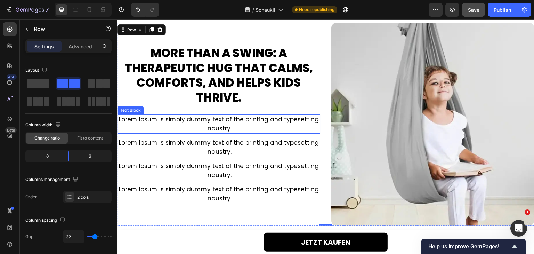
click at [184, 128] on p "Lorem Ipsum is simply dummy text of the printing and typesetting industry." at bounding box center [219, 124] width 202 height 18
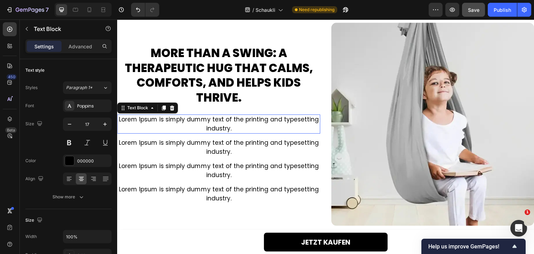
click at [184, 128] on p "Lorem Ipsum is simply dummy text of the printing and typesetting industry." at bounding box center [219, 124] width 202 height 18
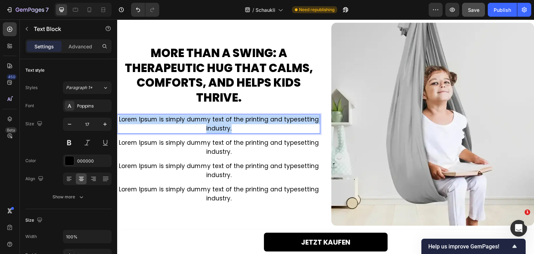
click at [184, 128] on p "Lorem Ipsum is simply dummy text of the printing and typesetting industry." at bounding box center [219, 124] width 202 height 18
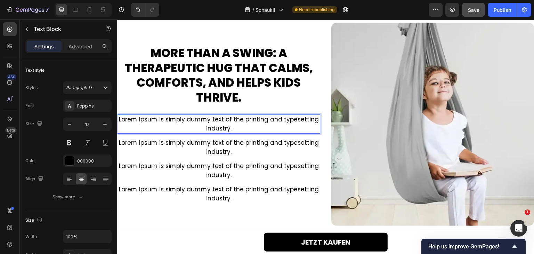
scroll to position [581, 0]
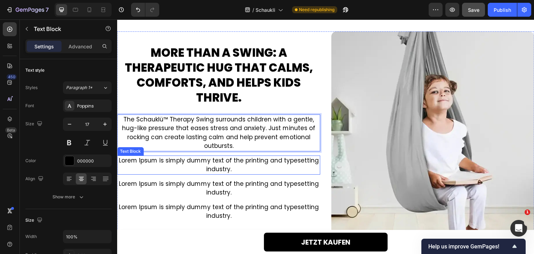
click at [206, 161] on p "Lorem Ipsum is simply dummy text of the printing and typesetting industry." at bounding box center [219, 165] width 202 height 18
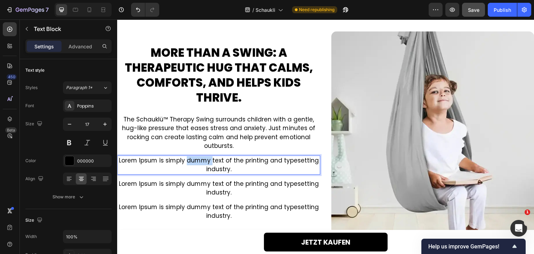
click at [206, 161] on p "Lorem Ipsum is simply dummy text of the printing and typesetting industry." at bounding box center [219, 165] width 202 height 18
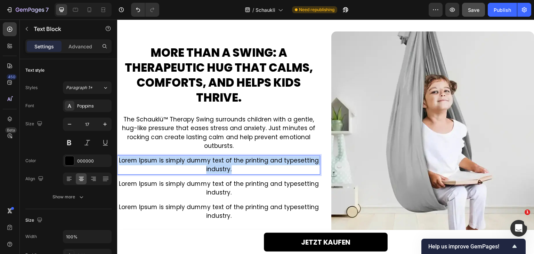
click at [206, 161] on p "Lorem Ipsum is simply dummy text of the printing and typesetting industry." at bounding box center [219, 165] width 202 height 18
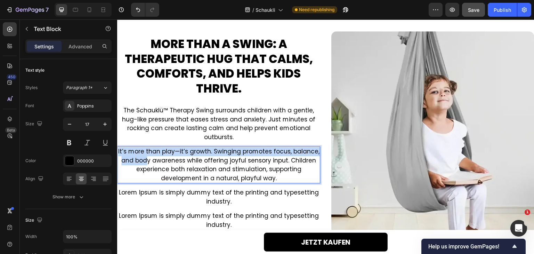
scroll to position [573, 0]
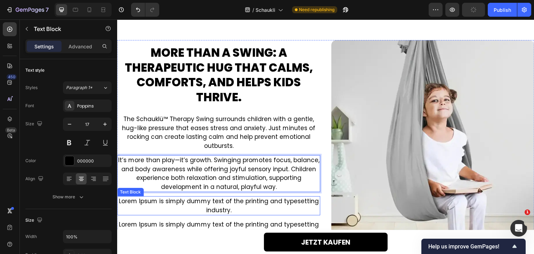
click at [203, 204] on p "Lorem Ipsum is simply dummy text of the printing and typesetting industry." at bounding box center [219, 206] width 202 height 18
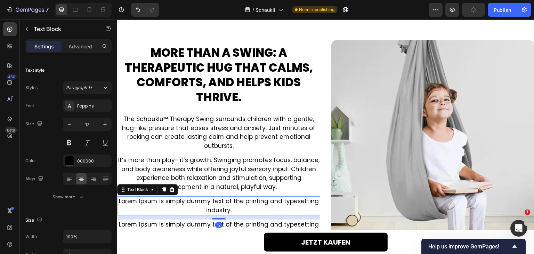
click at [203, 204] on p "Lorem Ipsum is simply dummy text of the printing and typesetting industry." at bounding box center [219, 206] width 202 height 18
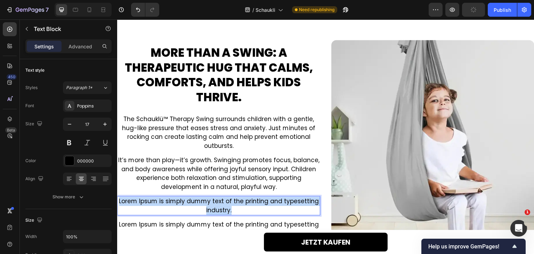
click at [203, 204] on p "Lorem Ipsum is simply dummy text of the printing and typesetting industry." at bounding box center [219, 206] width 202 height 18
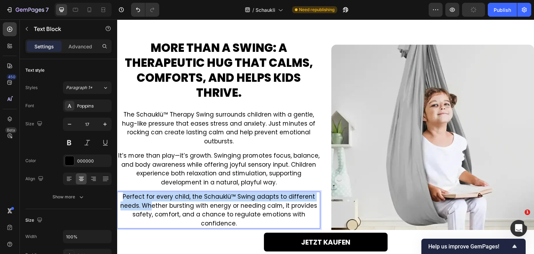
scroll to position [569, 0]
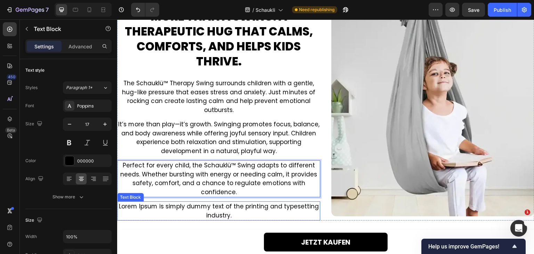
scroll to position [673, 0]
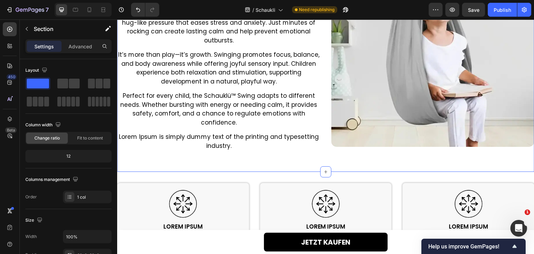
click at [223, 157] on div "More than a swing: a therapeutic hug that calms, comforts, and helps kids thriv…" at bounding box center [325, 44] width 417 height 253
click at [223, 144] on p "Lorem Ipsum is simply dummy text of the printing and typesetting industry." at bounding box center [219, 141] width 202 height 18
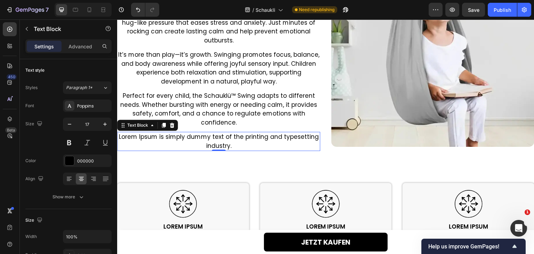
click at [223, 144] on p "Lorem Ipsum is simply dummy text of the printing and typesetting industry." at bounding box center [219, 141] width 202 height 18
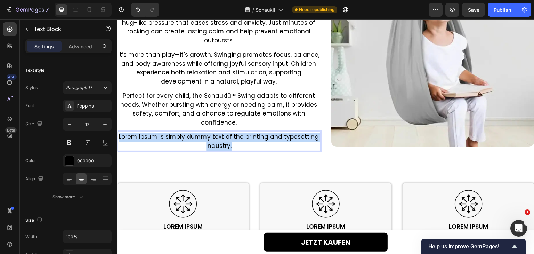
click at [223, 144] on p "Lorem Ipsum is simply dummy text of the printing and typesetting industry." at bounding box center [219, 141] width 202 height 18
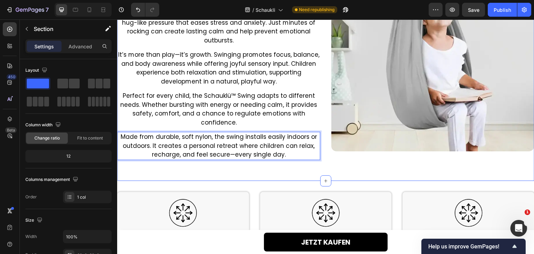
click at [252, 165] on div "More than a swing: a therapeutic hug that calms, comforts, and helps kids thriv…" at bounding box center [325, 49] width 417 height 262
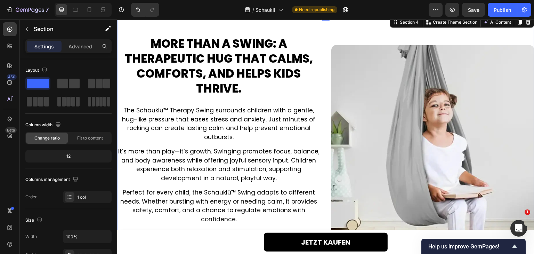
scroll to position [569, 0]
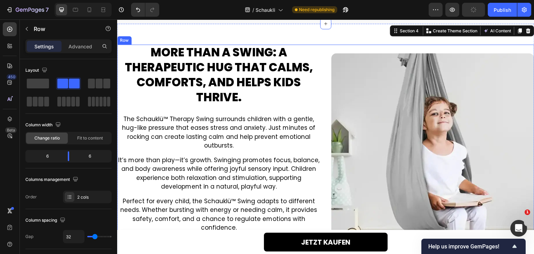
click at [320, 54] on div "More than a swing: a therapeutic hug that calms, comforts, and helps kids thriv…" at bounding box center [325, 155] width 417 height 220
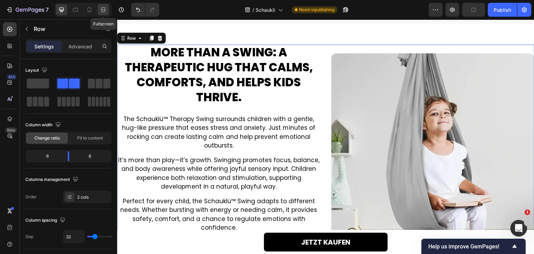
click at [107, 11] on div at bounding box center [103, 9] width 11 height 11
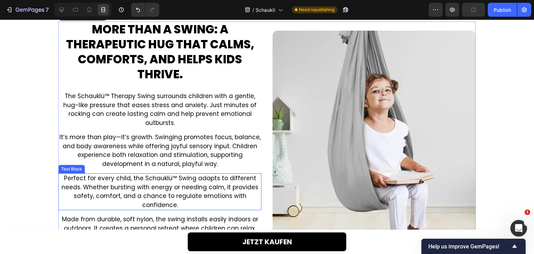
scroll to position [569, 0]
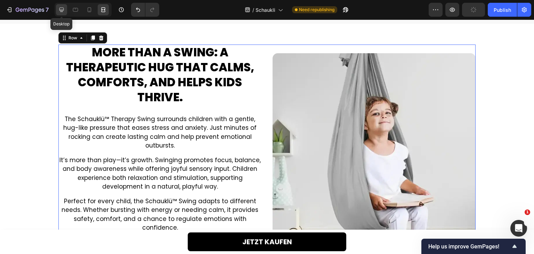
click at [60, 8] on icon at bounding box center [61, 9] width 7 height 7
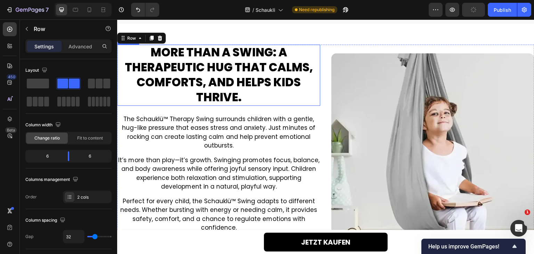
click at [246, 73] on p "More than a swing: a therapeutic hug that calms, comforts, and helps kids thriv…" at bounding box center [219, 75] width 202 height 60
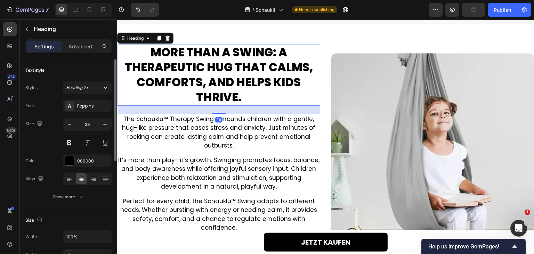
click at [92, 206] on div "Text style Styles Heading 2* Font Poppins Size 33 Color 000000 Align Show more" at bounding box center [68, 134] width 86 height 150
click at [81, 196] on icon "button" at bounding box center [81, 196] width 7 height 7
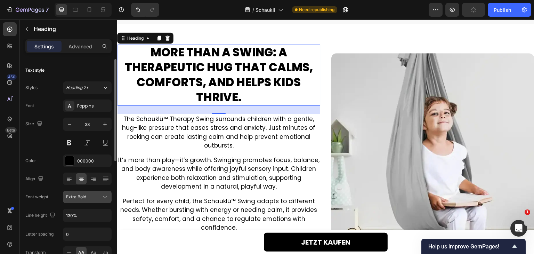
click at [85, 199] on span "Extra Bold" at bounding box center [76, 197] width 20 height 6
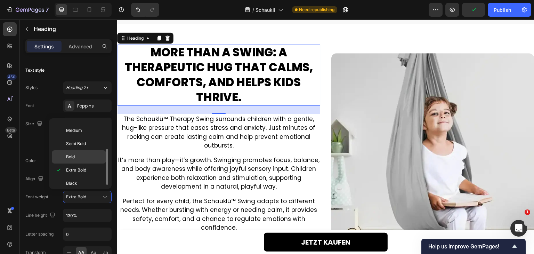
scroll to position [15, 0]
click at [76, 152] on span "Normal" at bounding box center [73, 152] width 15 height 6
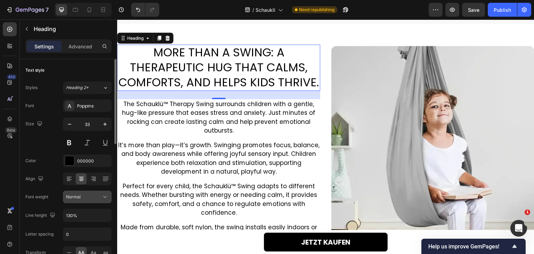
click at [80, 194] on div "Normal" at bounding box center [83, 197] width 35 height 6
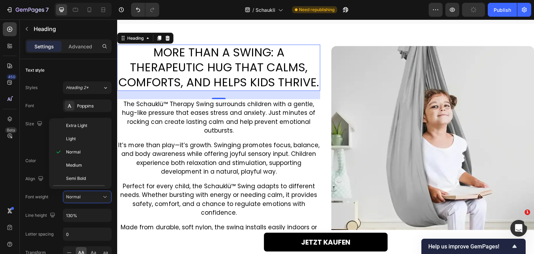
scroll to position [52, 0]
click at [83, 156] on p "Bold" at bounding box center [84, 154] width 37 height 6
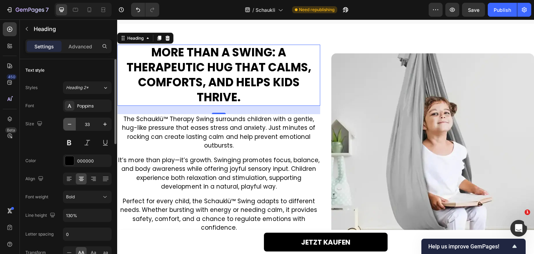
click at [73, 124] on icon "button" at bounding box center [69, 124] width 7 height 7
type input "32"
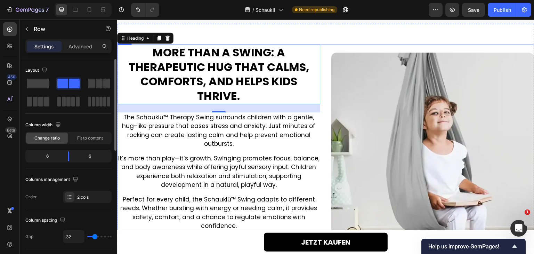
click at [326, 49] on div "More than a swing: a therapeutic hug that calms, comforts, and helps kids thriv…" at bounding box center [325, 154] width 417 height 219
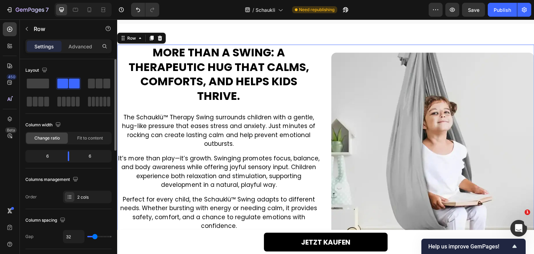
scroll to position [104, 0]
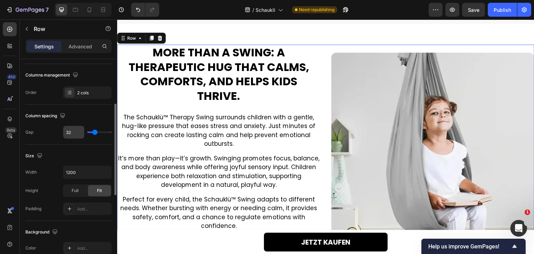
click at [76, 135] on input "32" at bounding box center [73, 132] width 21 height 13
type input "2"
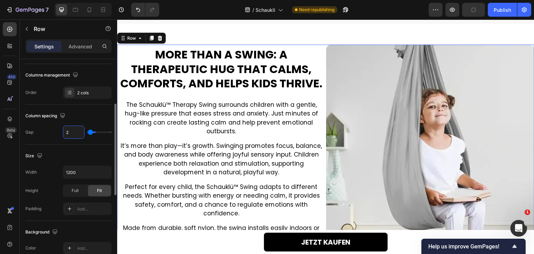
type input "24"
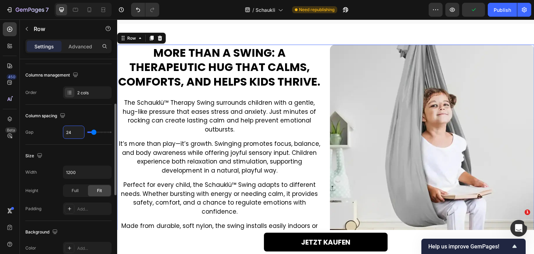
type input "24"
click at [53, 142] on div "Column spacing Gap 24" at bounding box center [68, 125] width 86 height 40
click at [314, 89] on p "More than a swing: a therapeutic hug that calms, comforts, and helps kids thriv…" at bounding box center [219, 67] width 203 height 43
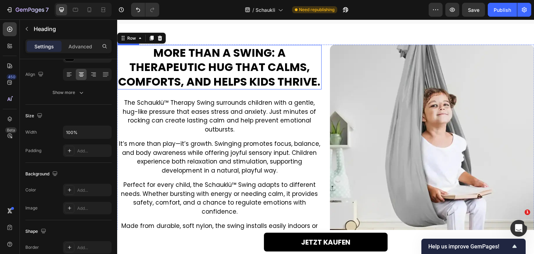
scroll to position [0, 0]
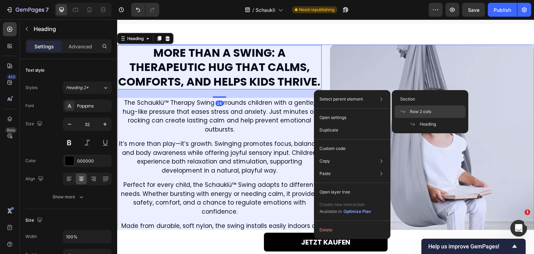
click at [431, 115] on div "Row 2 cols" at bounding box center [430, 111] width 71 height 13
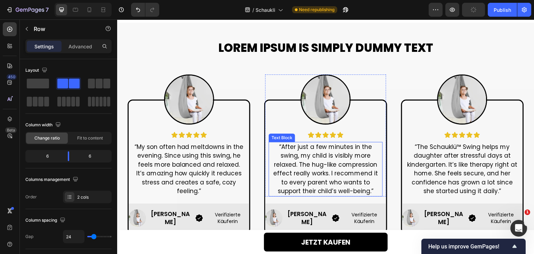
scroll to position [326, 0]
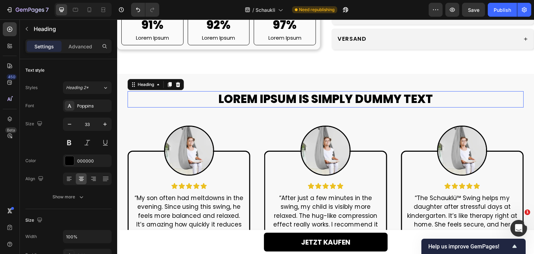
click at [299, 106] on h2 "Lorem Ipsum is simply dummy text" at bounding box center [326, 99] width 396 height 16
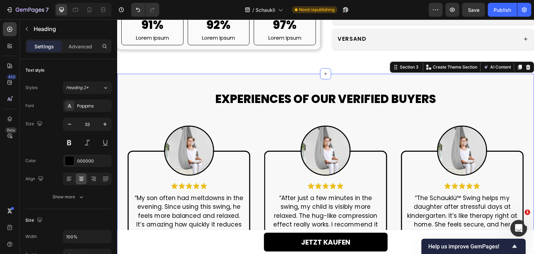
click at [308, 95] on div "EXPERIENCES OF OUR VERIFIED BUYERS Heading Row Image Icon Icon Icon Icon Icon I…" at bounding box center [325, 192] width 417 height 236
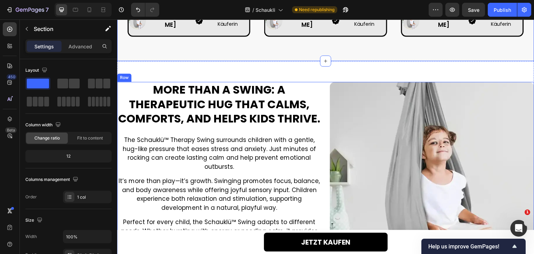
scroll to position [604, 0]
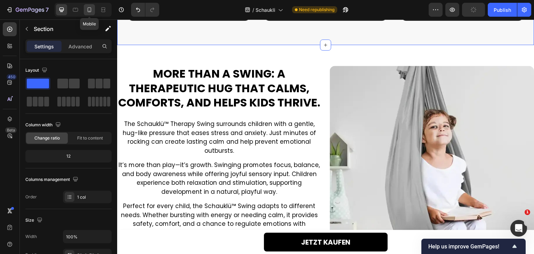
click at [90, 11] on icon at bounding box center [89, 9] width 7 height 7
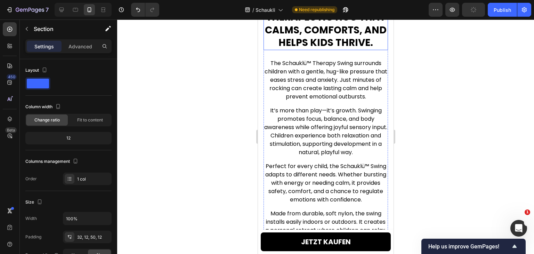
scroll to position [682, 0]
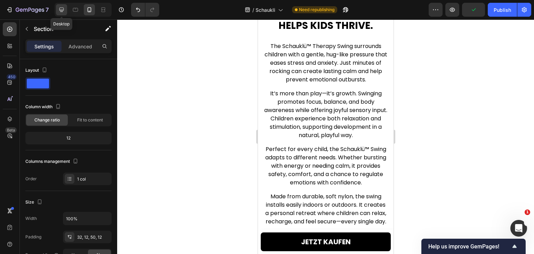
click at [61, 12] on icon at bounding box center [61, 9] width 7 height 7
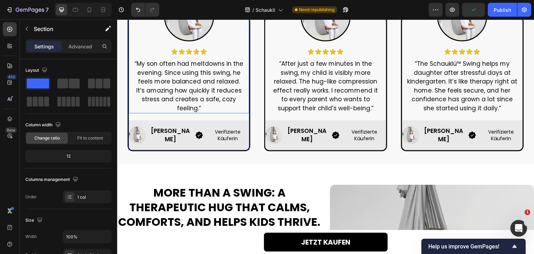
scroll to position [543, 0]
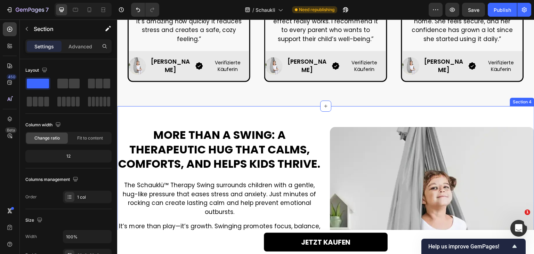
click at [322, 122] on div "More than a swing: a therapeutic hug that calms, comforts, and helps kids thriv…" at bounding box center [325, 229] width 417 height 246
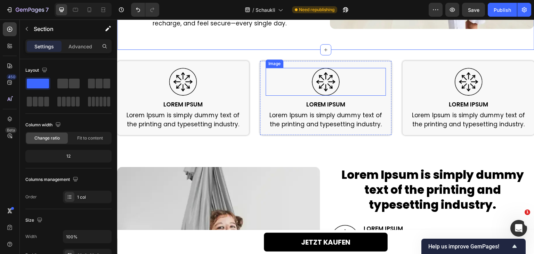
scroll to position [890, 0]
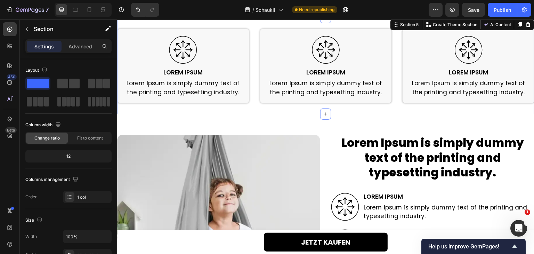
click at [393, 108] on div "Image Lorem Ipsum Heading Lorem Ipsum is simply dummy text of the printing and …" at bounding box center [325, 66] width 417 height 96
click at [191, 70] on h2 "Lorem Ipsum" at bounding box center [183, 72] width 121 height 9
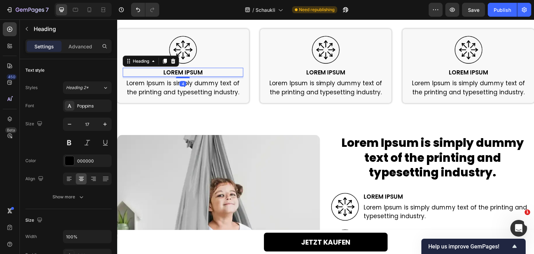
click at [191, 70] on h2 "Lorem Ipsum" at bounding box center [183, 72] width 121 height 9
click at [191, 70] on p "Lorem Ipsum" at bounding box center [182, 72] width 119 height 8
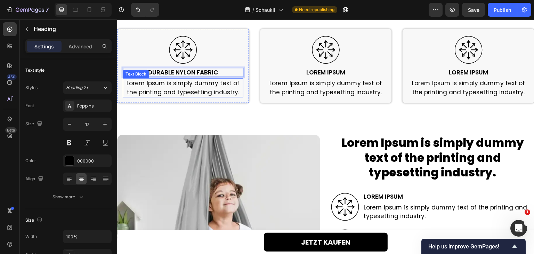
click at [216, 86] on p "Lorem Ipsum is simply dummy text of the printing and typesetting industry." at bounding box center [182, 88] width 119 height 18
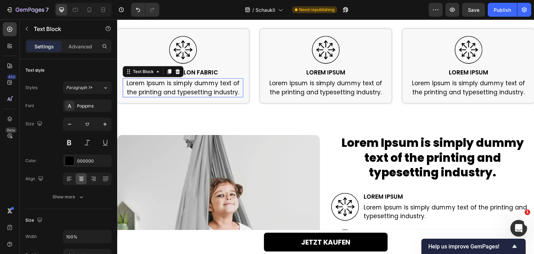
click at [216, 86] on p "Lorem Ipsum is simply dummy text of the printing and typesetting industry." at bounding box center [182, 88] width 119 height 18
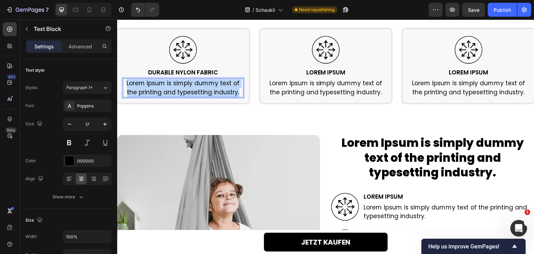
click at [216, 86] on p "Lorem Ipsum is simply dummy text of the printing and typesetting industry." at bounding box center [182, 88] width 119 height 18
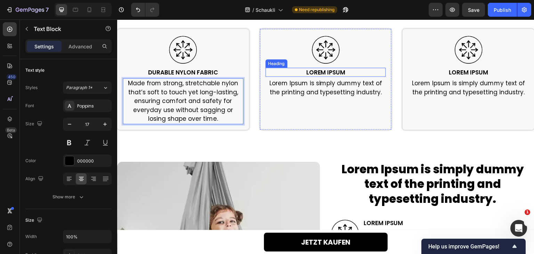
click at [333, 74] on h2 "Lorem Ipsum" at bounding box center [326, 72] width 121 height 9
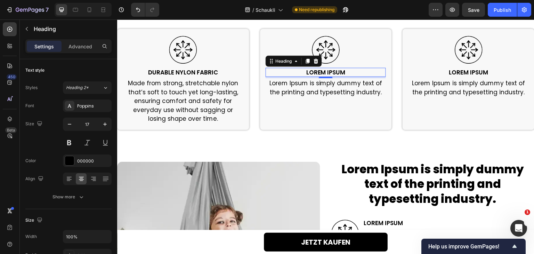
click at [333, 74] on h2 "Lorem Ipsum" at bounding box center [326, 72] width 121 height 9
click at [333, 74] on p "Lorem Ipsum" at bounding box center [325, 72] width 119 height 8
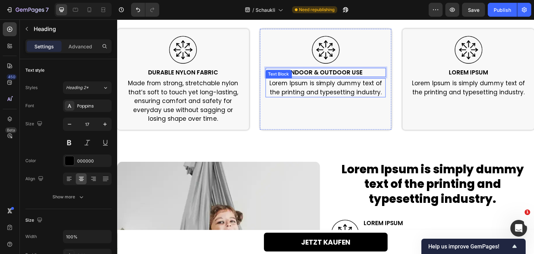
click at [323, 89] on p "Lorem Ipsum is simply dummy text of the printing and typesetting industry." at bounding box center [325, 88] width 119 height 18
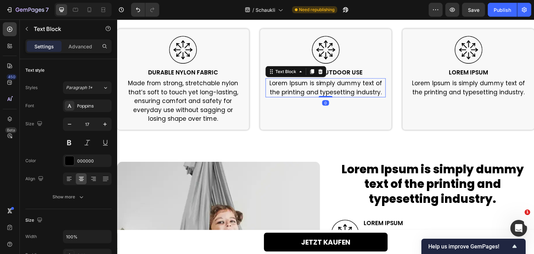
click at [323, 89] on p "Lorem Ipsum is simply dummy text of the printing and typesetting industry." at bounding box center [325, 88] width 119 height 18
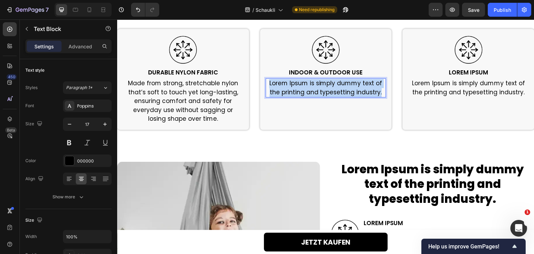
click at [323, 89] on p "Lorem Ipsum is simply dummy text of the printing and typesetting industry." at bounding box center [325, 88] width 119 height 18
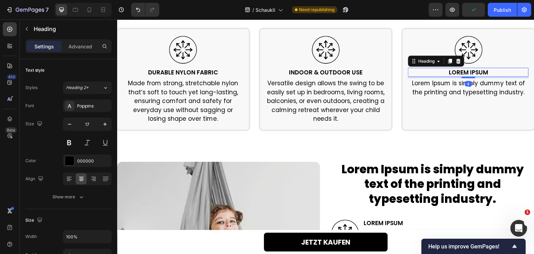
click at [463, 73] on h2 "Lorem Ipsum" at bounding box center [468, 72] width 121 height 9
click at [463, 73] on p "Lorem Ipsum" at bounding box center [468, 72] width 119 height 8
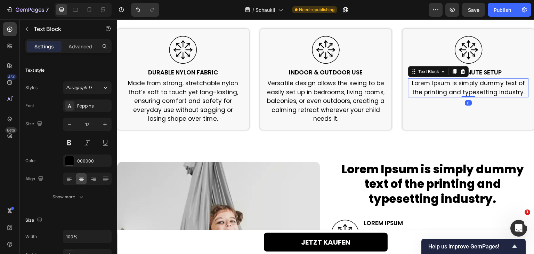
click at [436, 95] on p "Lorem Ipsum is simply dummy text of the printing and typesetting industry." at bounding box center [468, 88] width 119 height 18
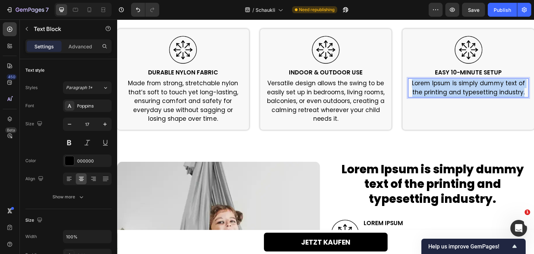
click at [437, 95] on p "Lorem Ipsum is simply dummy text of the printing and typesetting industry." at bounding box center [468, 88] width 119 height 18
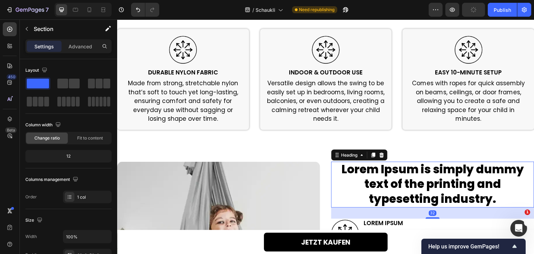
click at [399, 172] on h2 "Lorem Ipsum is simply dummy text of the printing and typesetting industry." at bounding box center [432, 185] width 203 height 46
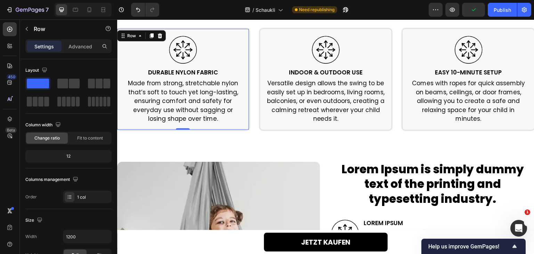
click at [244, 62] on div "Image Durable Nylon Fabric Heading Made from strong, stretchable nylon that’s s…" at bounding box center [183, 79] width 132 height 101
click at [70, 42] on div "Advanced" at bounding box center [80, 46] width 35 height 11
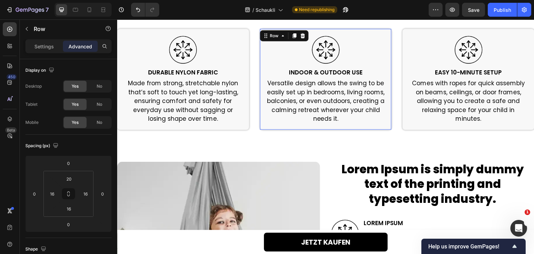
click at [262, 65] on div "Image Indoor & Outdoor Use Heading Versatile design allows the swing to be easi…" at bounding box center [326, 79] width 132 height 101
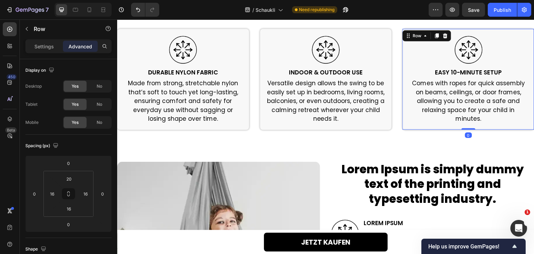
click at [403, 69] on div "Image Easy 10-Minute Setup Heading Comes with ropes for quick assembly on beams…" at bounding box center [469, 79] width 132 height 101
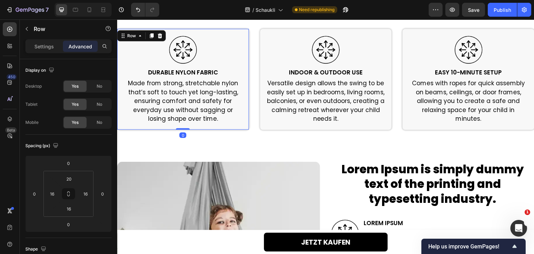
click at [241, 65] on div "Image Durable Nylon Fabric Heading Made from strong, stretchable nylon that’s s…" at bounding box center [183, 80] width 121 height 88
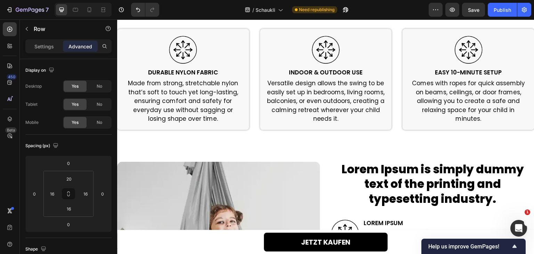
click at [96, 6] on div at bounding box center [83, 10] width 57 height 14
click at [94, 7] on div at bounding box center [89, 9] width 11 height 11
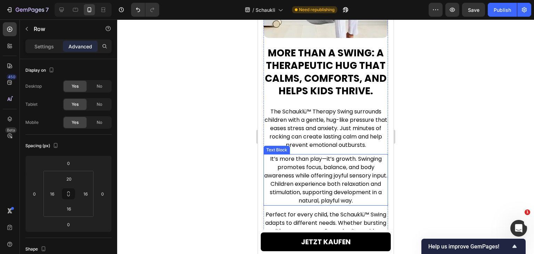
scroll to position [736, 0]
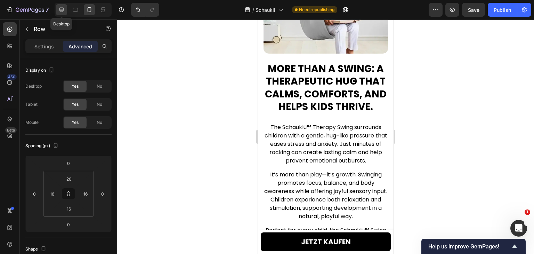
click at [59, 7] on icon at bounding box center [61, 9] width 7 height 7
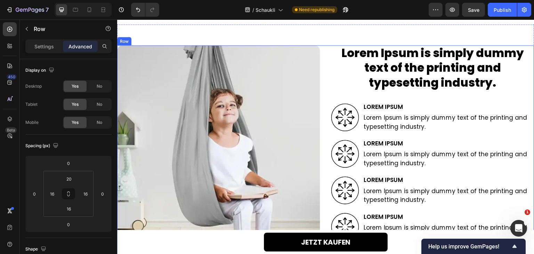
scroll to position [1014, 0]
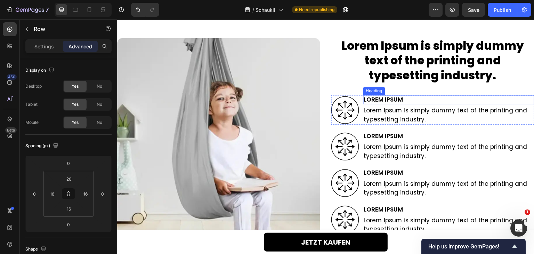
click at [390, 98] on h2 "Lorem Ipsum" at bounding box center [448, 99] width 171 height 9
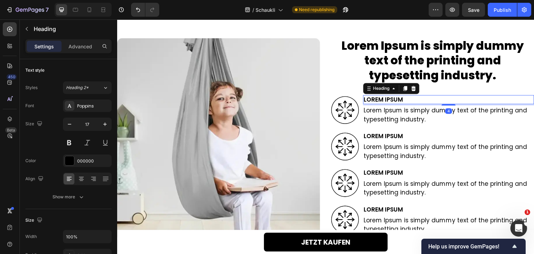
click at [390, 98] on h2 "Lorem Ipsum" at bounding box center [448, 99] width 171 height 9
click at [390, 98] on p "Lorem Ipsum" at bounding box center [449, 100] width 170 height 8
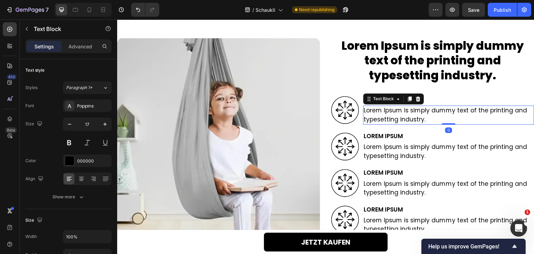
click at [402, 113] on p "Lorem Ipsum is simply dummy text of the printing and typesetting industry." at bounding box center [449, 115] width 170 height 18
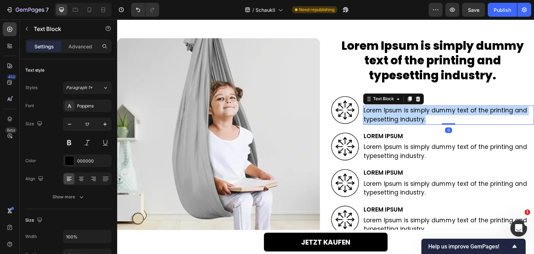
click at [402, 113] on p "Lorem Ipsum is simply dummy text of the printing and typesetting industry." at bounding box center [449, 115] width 170 height 18
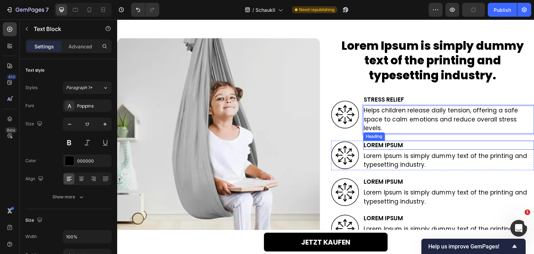
click at [388, 145] on h2 "Lorem Ipsum" at bounding box center [448, 144] width 171 height 9
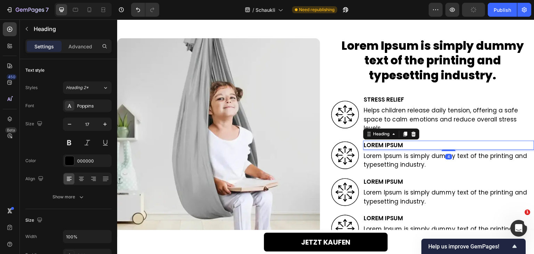
click at [388, 145] on h2 "Lorem Ipsum" at bounding box center [448, 144] width 171 height 9
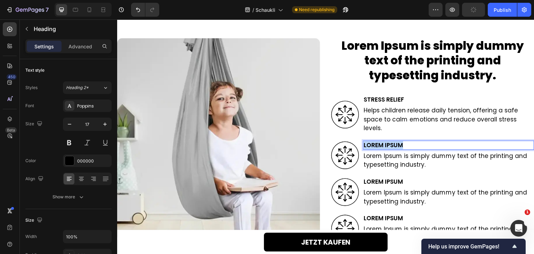
click at [388, 145] on p "Lorem Ipsum" at bounding box center [449, 145] width 170 height 8
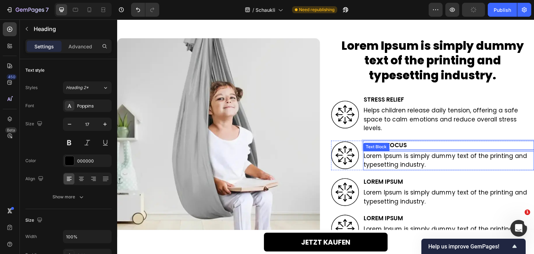
click at [386, 161] on p "Lorem Ipsum is simply dummy text of the printing and typesetting industry." at bounding box center [449, 161] width 170 height 18
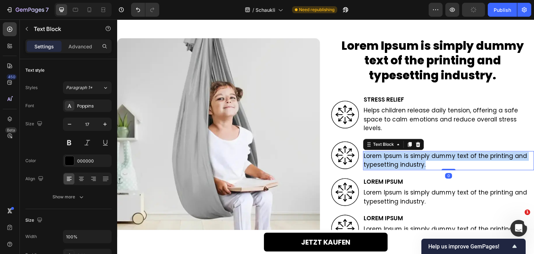
click at [386, 161] on p "Lorem Ipsum is simply dummy text of the printing and typesetting industry." at bounding box center [449, 161] width 170 height 18
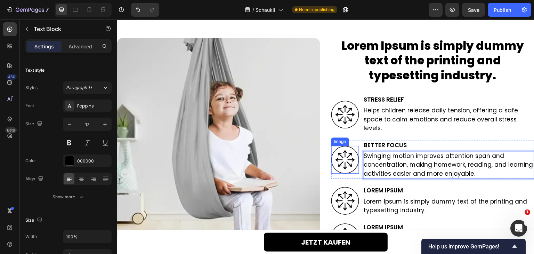
click at [355, 172] on div at bounding box center [345, 160] width 28 height 28
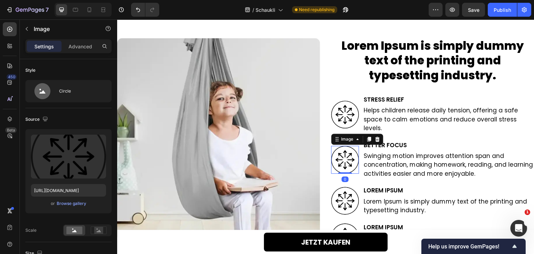
scroll to position [1084, 0]
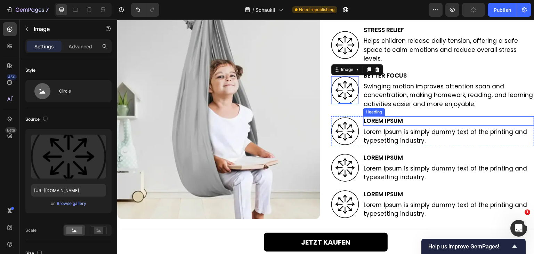
click at [391, 121] on h2 "Lorem Ipsum" at bounding box center [448, 120] width 171 height 9
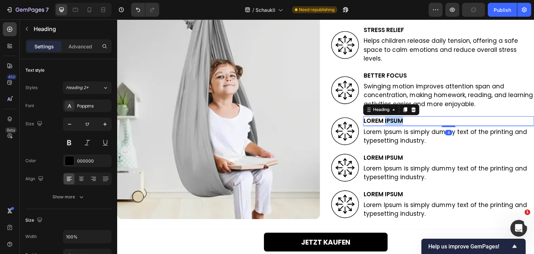
click at [391, 121] on p "Lorem Ipsum" at bounding box center [449, 121] width 170 height 8
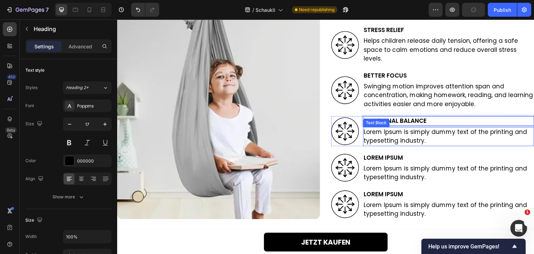
click at [385, 143] on p "Lorem Ipsum is simply dummy text of the printing and typesetting industry." at bounding box center [449, 137] width 170 height 18
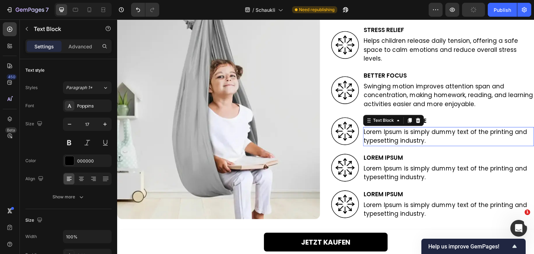
click at [385, 143] on p "Lorem Ipsum is simply dummy text of the printing and typesetting industry." at bounding box center [449, 137] width 170 height 18
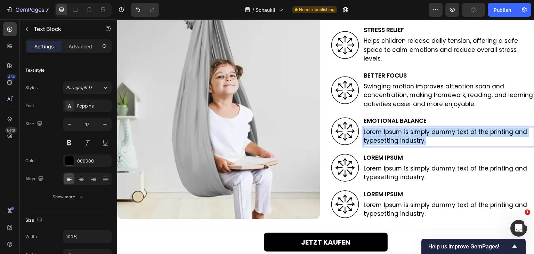
click at [385, 143] on p "Lorem Ipsum is simply dummy text of the printing and typesetting industry." at bounding box center [449, 137] width 170 height 18
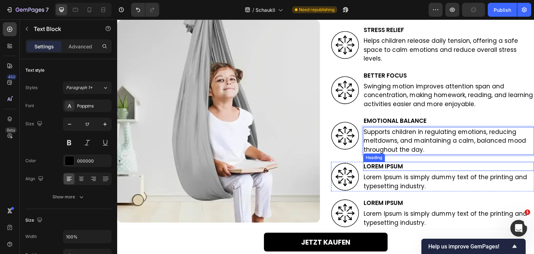
click at [378, 167] on h2 "Lorem Ipsum" at bounding box center [448, 166] width 171 height 9
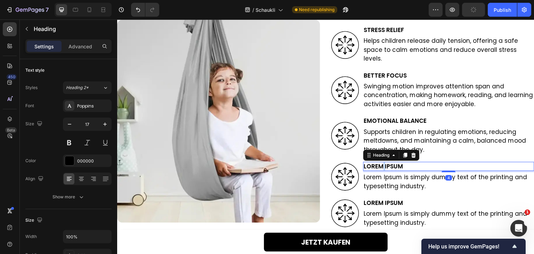
click at [378, 167] on h2 "Lorem Ipsum" at bounding box center [448, 166] width 171 height 9
click at [378, 167] on p "Lorem Ipsum" at bounding box center [449, 166] width 170 height 8
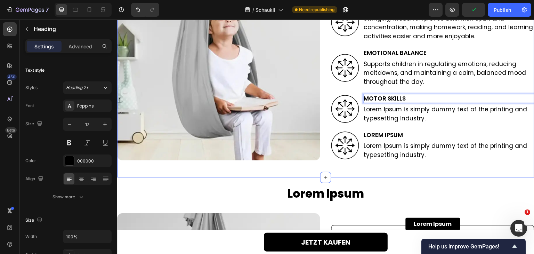
scroll to position [1153, 0]
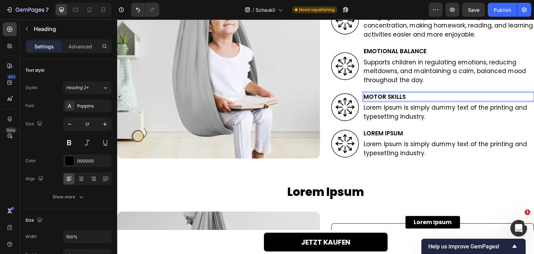
click at [383, 98] on p "Motor Skills" at bounding box center [449, 97] width 170 height 8
click at [386, 134] on h2 "Lorem Ipsum" at bounding box center [448, 133] width 171 height 9
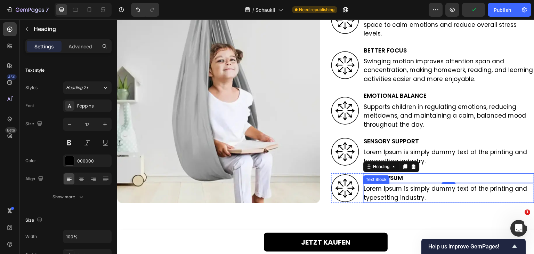
scroll to position [1118, 0]
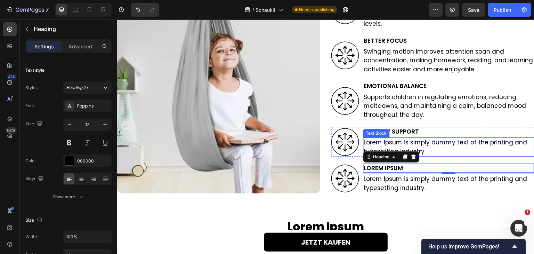
click at [410, 148] on p "Lorem Ipsum is simply dummy text of the printing and typesetting industry." at bounding box center [449, 147] width 170 height 18
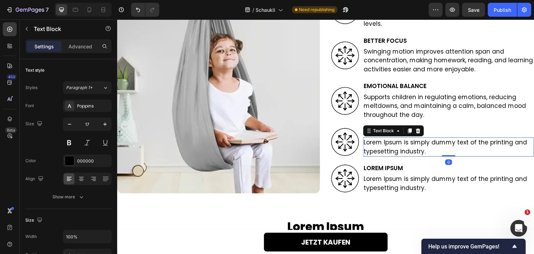
click at [410, 148] on p "Lorem Ipsum is simply dummy text of the printing and typesetting industry." at bounding box center [449, 147] width 170 height 18
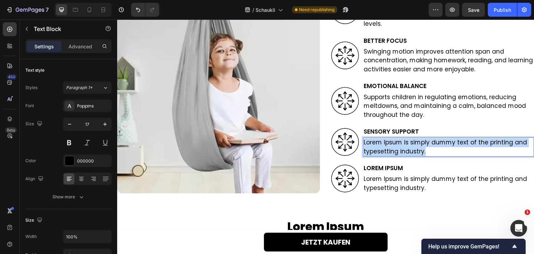
click at [410, 148] on p "Lorem Ipsum is simply dummy text of the printing and typesetting industry." at bounding box center [449, 147] width 170 height 18
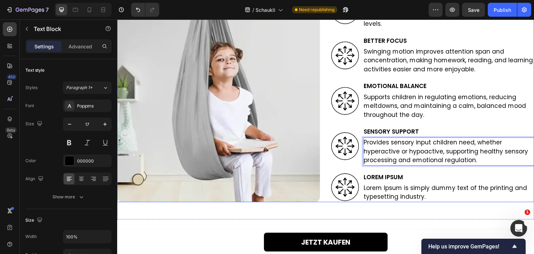
click at [386, 176] on h2 "Lorem Ipsum" at bounding box center [448, 176] width 171 height 9
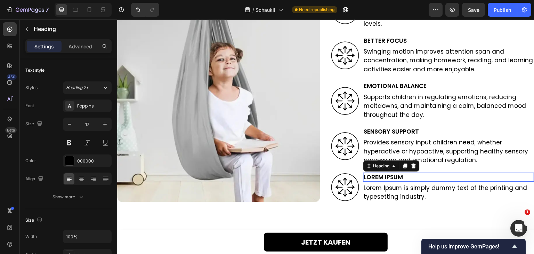
click at [386, 176] on h2 "Lorem Ipsum" at bounding box center [448, 176] width 171 height 9
click at [386, 176] on p "Lorem Ipsum" at bounding box center [449, 177] width 170 height 8
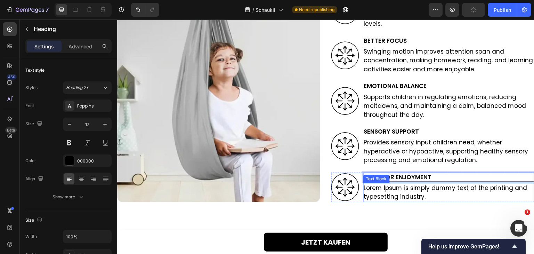
click at [392, 192] on p "Lorem Ipsum is simply dummy text of the printing and typesetting industry." at bounding box center [449, 193] width 170 height 18
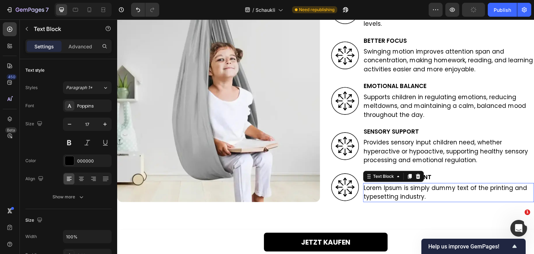
click at [392, 192] on p "Lorem Ipsum is simply dummy text of the printing and typesetting industry." at bounding box center [449, 193] width 170 height 18
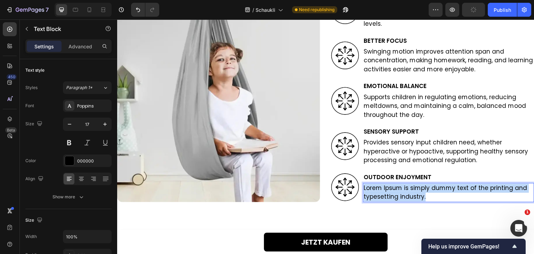
click at [392, 192] on p "Lorem Ipsum is simply dummy text of the printing and typesetting industry." at bounding box center [449, 193] width 170 height 18
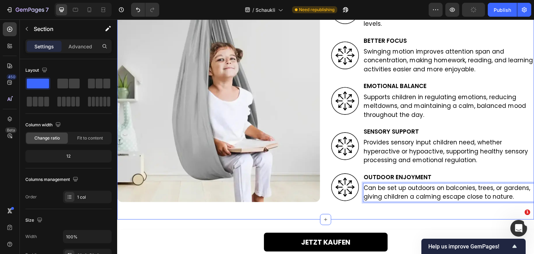
click at [394, 215] on div "Lorem Ipsum is simply dummy text of the printing and typesetting industry. Head…" at bounding box center [325, 66] width 417 height 307
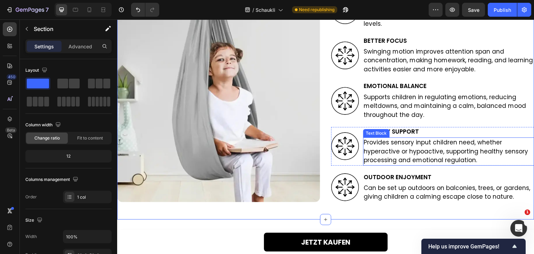
scroll to position [1084, 0]
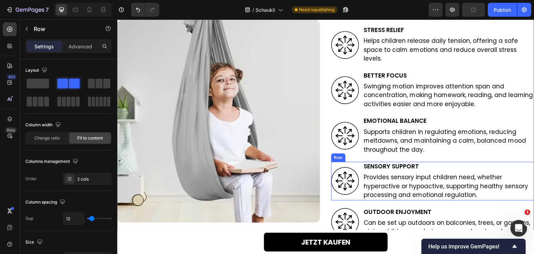
click at [359, 165] on div "Image Sensory Support Heading Provides sensory input children need, whether hyp…" at bounding box center [432, 181] width 203 height 39
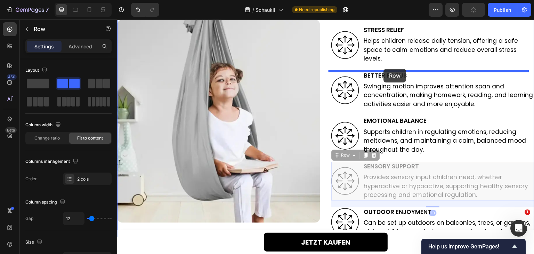
drag, startPoint x: 344, startPoint y: 155, endPoint x: 384, endPoint y: 69, distance: 95.4
click at [384, 69] on div "Header JETZT KAUFEN Button Sticky Lorem Ipsum is simply dummy text of the print…" at bounding box center [325, 122] width 417 height 2373
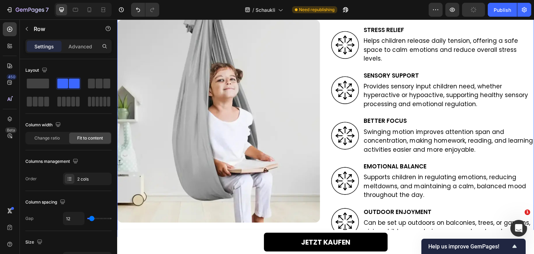
click at [326, 71] on div "Lorem Ipsum is simply dummy text of the printing and typesetting industry. Head…" at bounding box center [325, 102] width 417 height 268
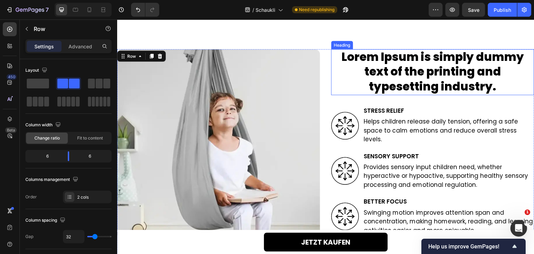
scroll to position [979, 0]
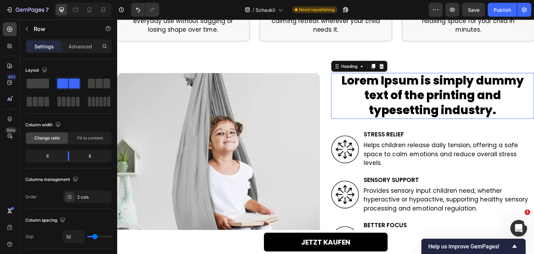
click at [404, 79] on h2 "Lorem Ipsum is simply dummy text of the printing and typesetting industry." at bounding box center [432, 96] width 203 height 46
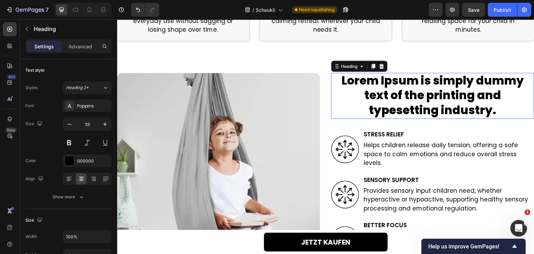
click at [404, 79] on h2 "Lorem Ipsum is simply dummy text of the printing and typesetting industry." at bounding box center [432, 96] width 203 height 46
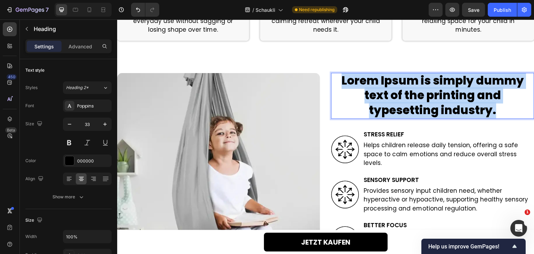
click at [404, 79] on p "Lorem Ipsum is simply dummy text of the printing and typesetting industry." at bounding box center [433, 95] width 202 height 45
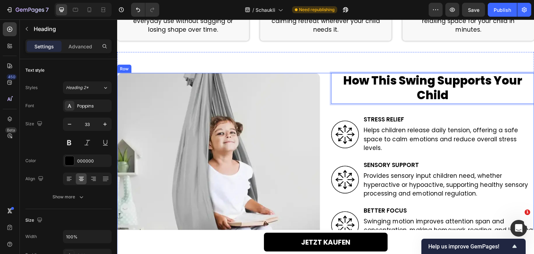
click at [326, 92] on div "How This Swing Supports Your Child Heading 32 Image Stress Relief Heading Helps…" at bounding box center [325, 199] width 417 height 253
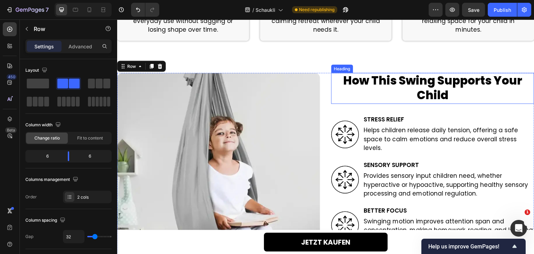
click at [422, 95] on p "How This Swing Supports Your Child" at bounding box center [433, 88] width 202 height 30
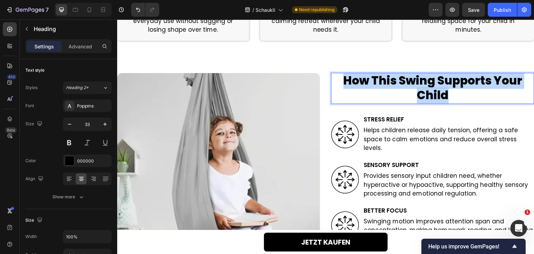
click at [422, 95] on p "How This Swing Supports Your Child" at bounding box center [433, 88] width 202 height 30
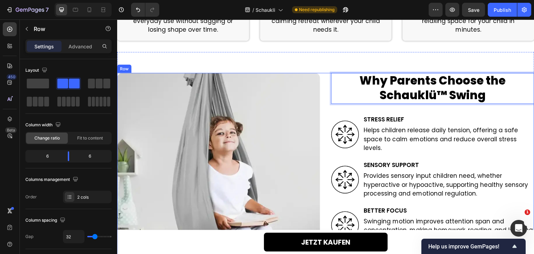
click at [322, 83] on div "Why Parents Choose the Schauklü™ Swing Heading 32 Image Stress Relief Heading H…" at bounding box center [325, 199] width 417 height 253
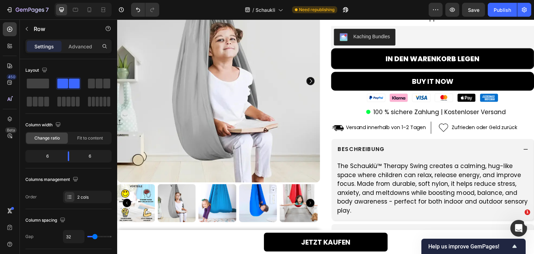
scroll to position [0, 0]
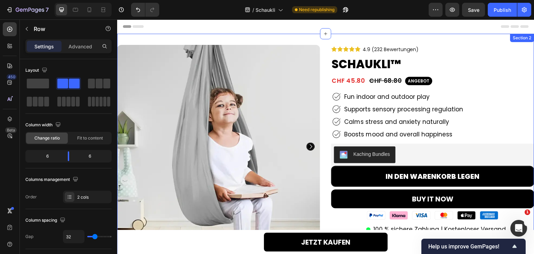
click at [336, 39] on div "Product Images 91% Heading Lorem Ipsum Text Block Row 92% Heading Lorem Ipsum T…" at bounding box center [325, 223] width 417 height 378
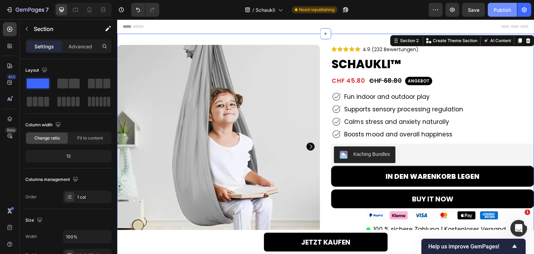
click at [505, 14] on button "Publish" at bounding box center [502, 10] width 29 height 14
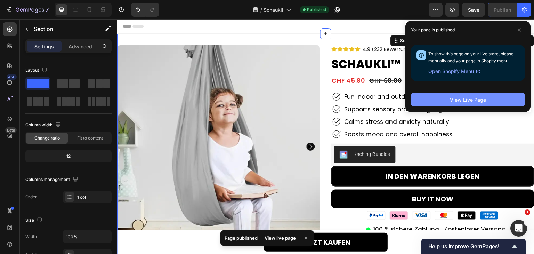
click at [470, 94] on button "View Live Page" at bounding box center [468, 99] width 114 height 14
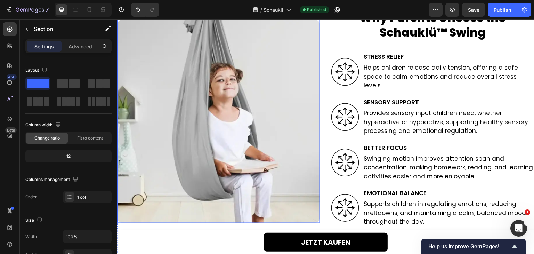
scroll to position [1043, 0]
